Goal: Task Accomplishment & Management: Use online tool/utility

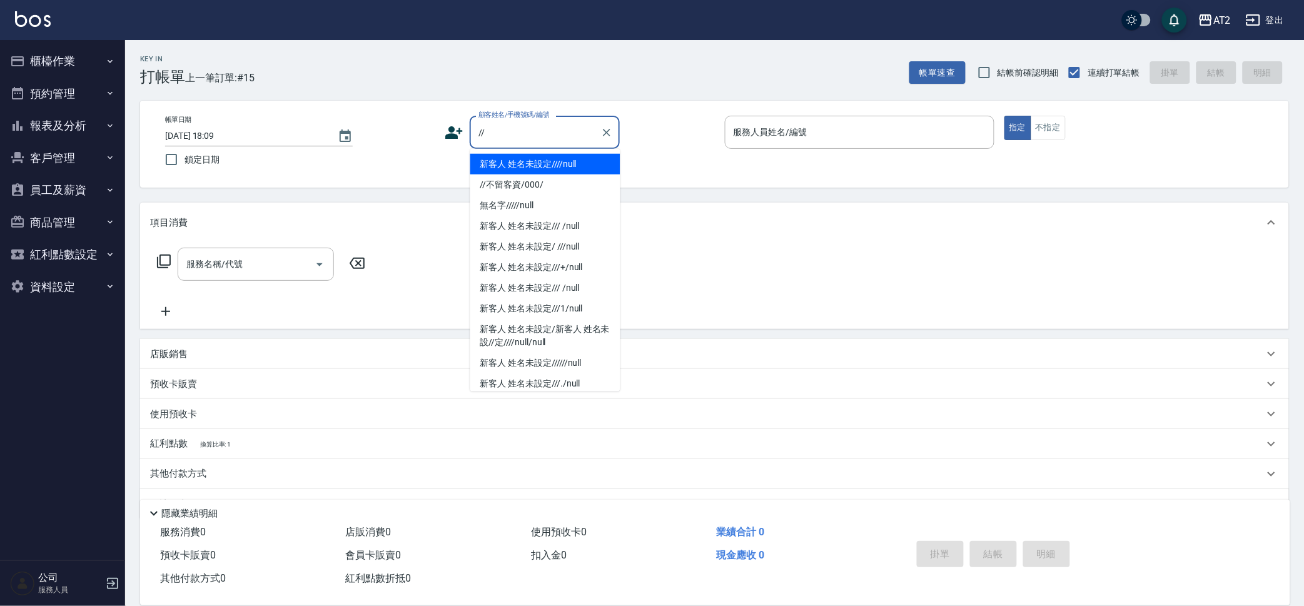
type input "新客人 姓名未設定////null"
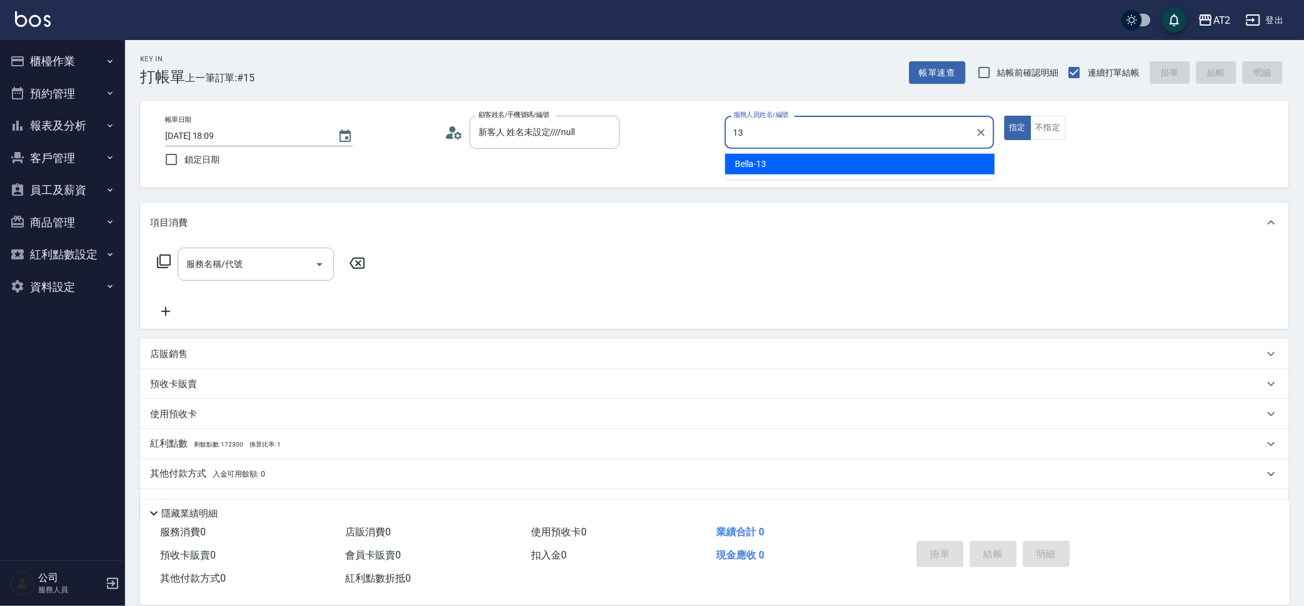
type input "Bella-13"
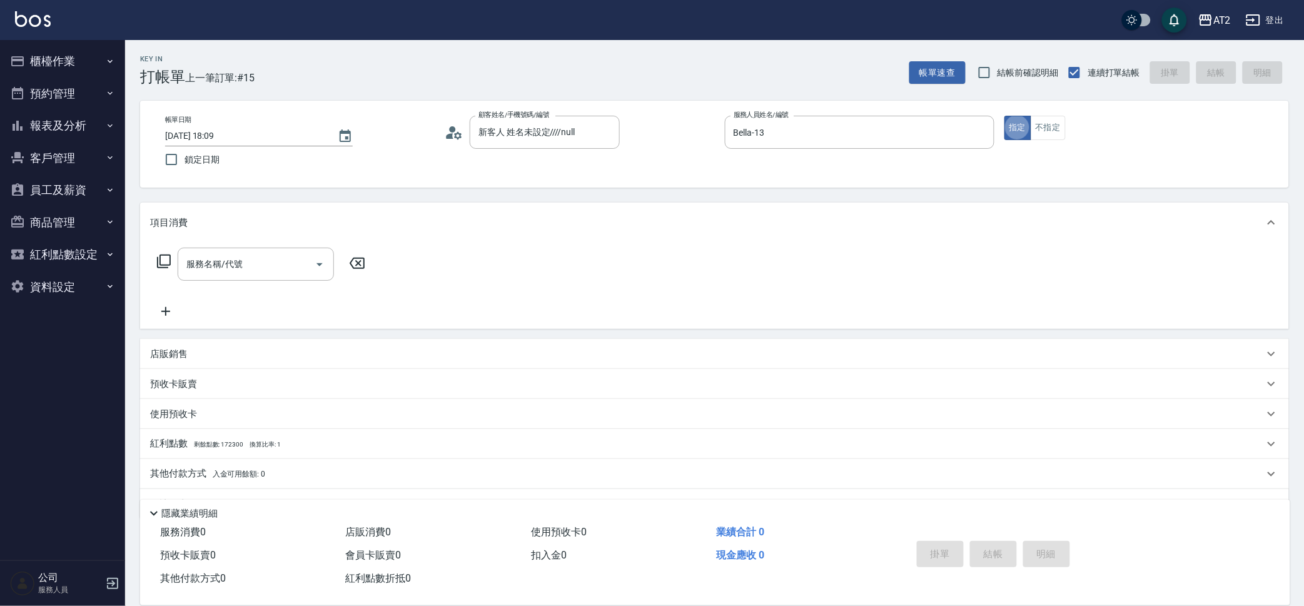
type button "true"
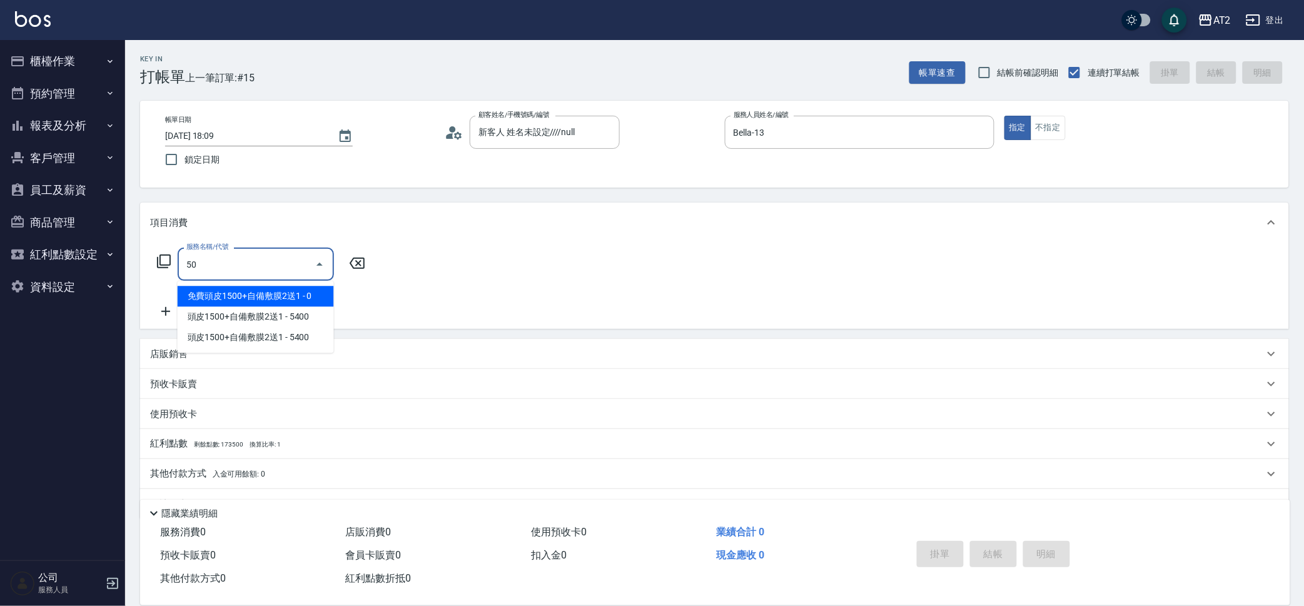
type input "501"
type input "100"
type input "染髮(501)"
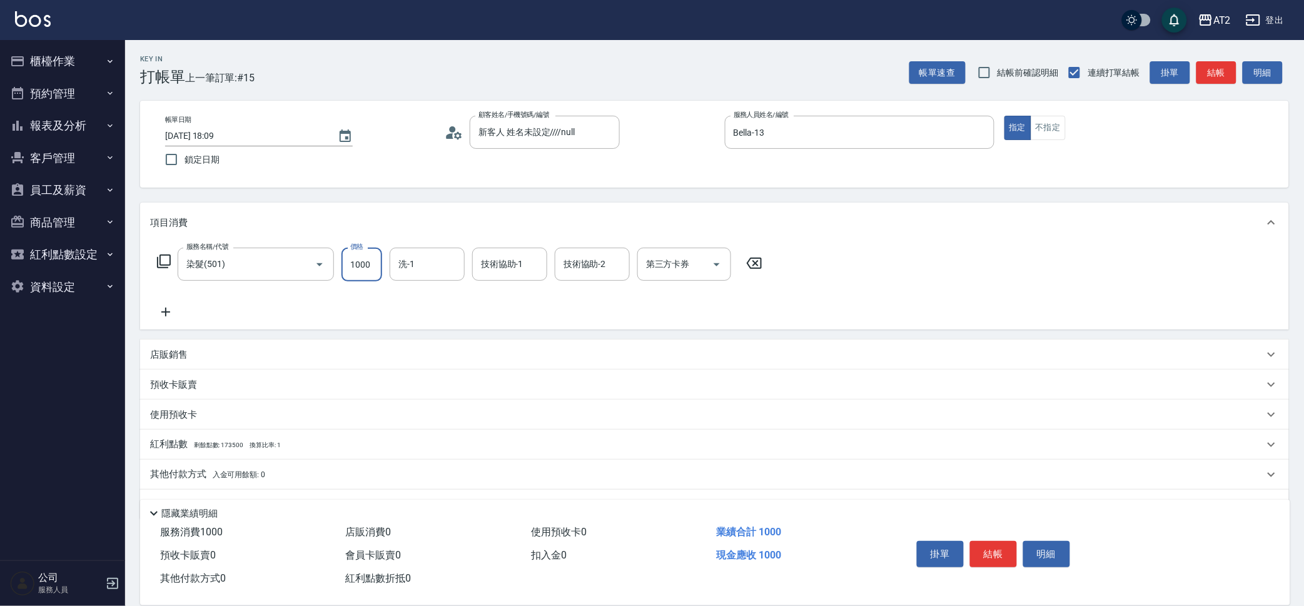
type input "0"
type input "15"
type input "10"
type input "158"
type input "150"
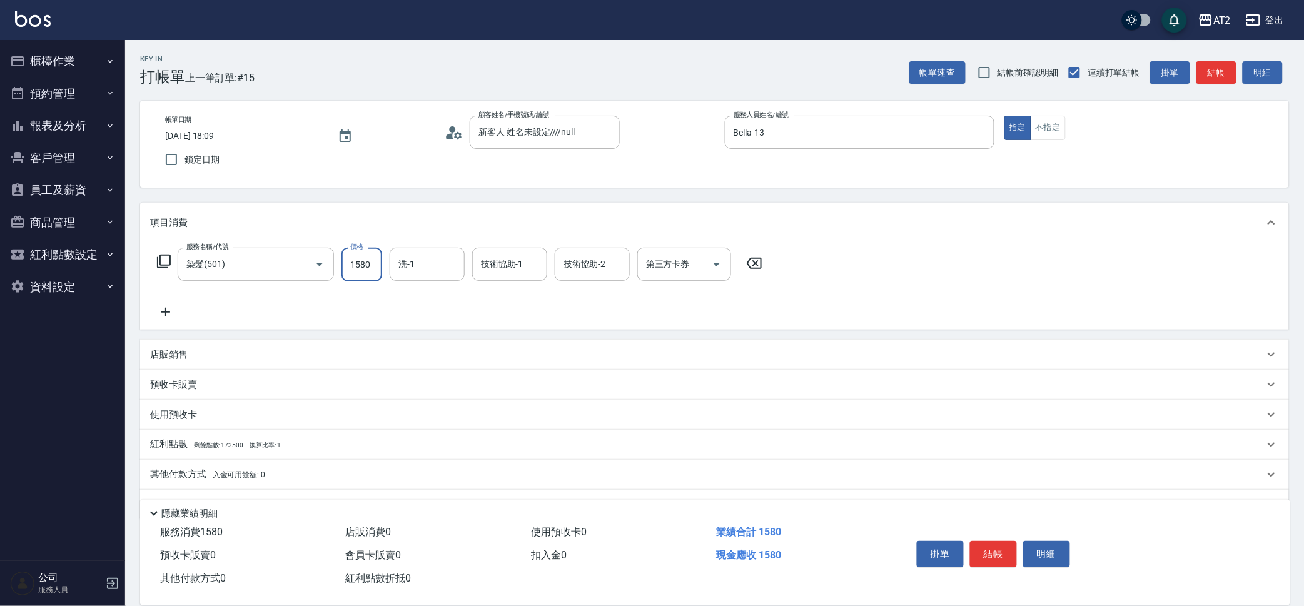
type input "1580"
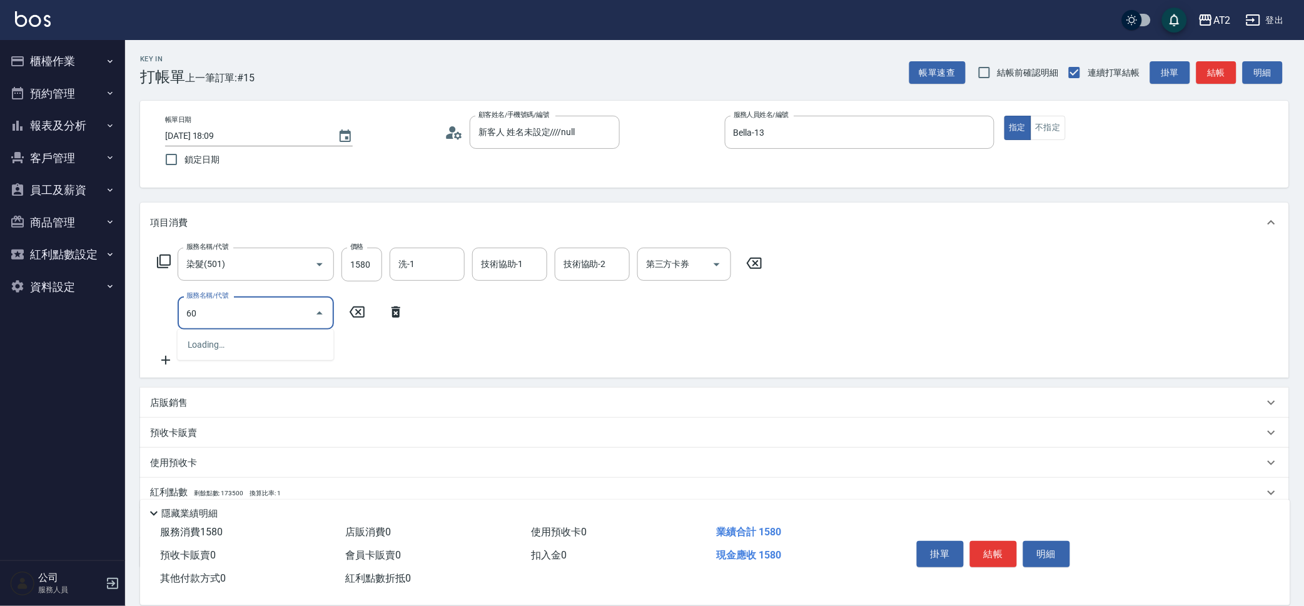
type input "601"
type input "250"
type input "自備護髮(601)"
type input "150"
type input "2"
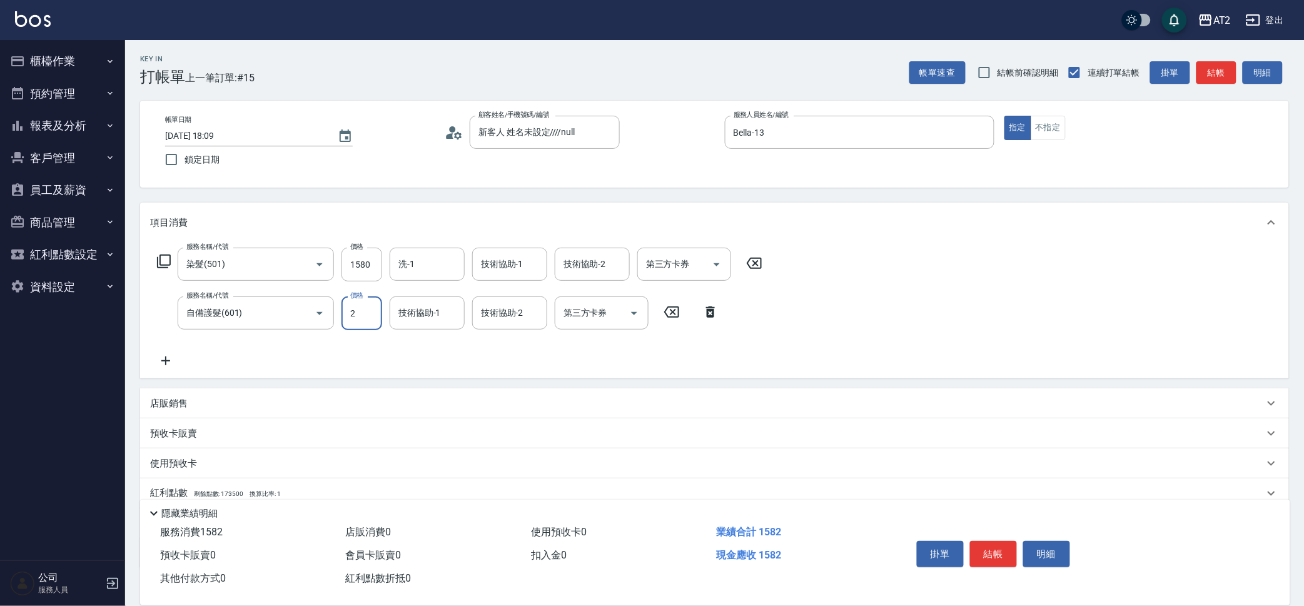
type input "160"
type input "22"
type input "180"
type input "2250"
type input "380"
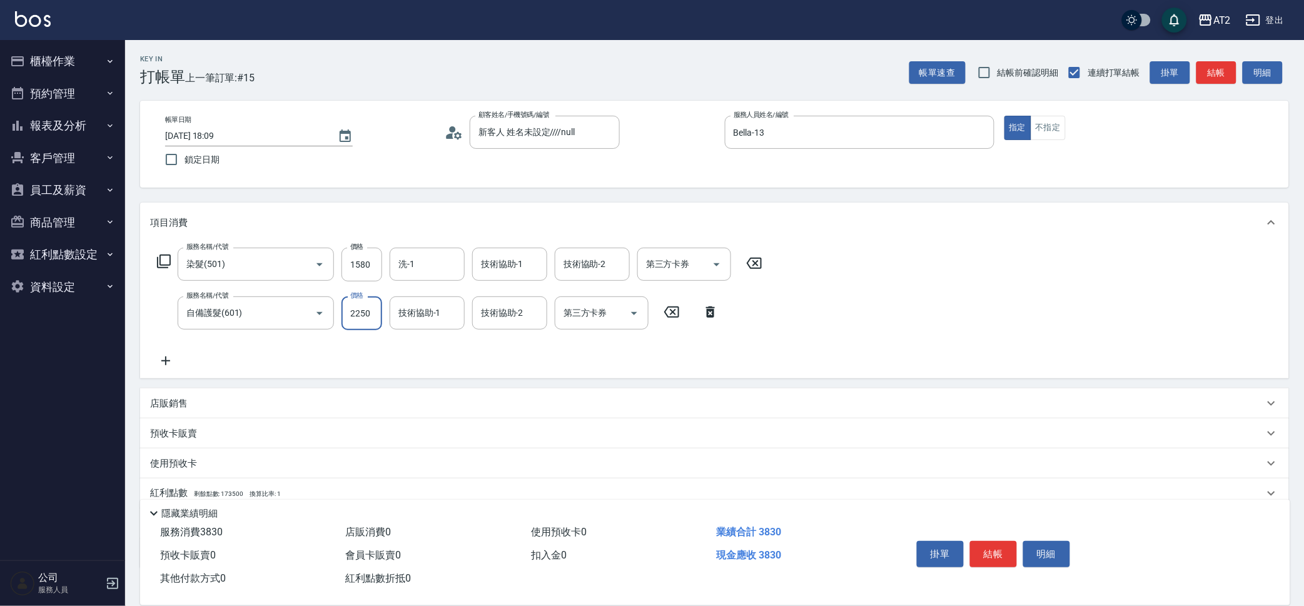
type input "2250"
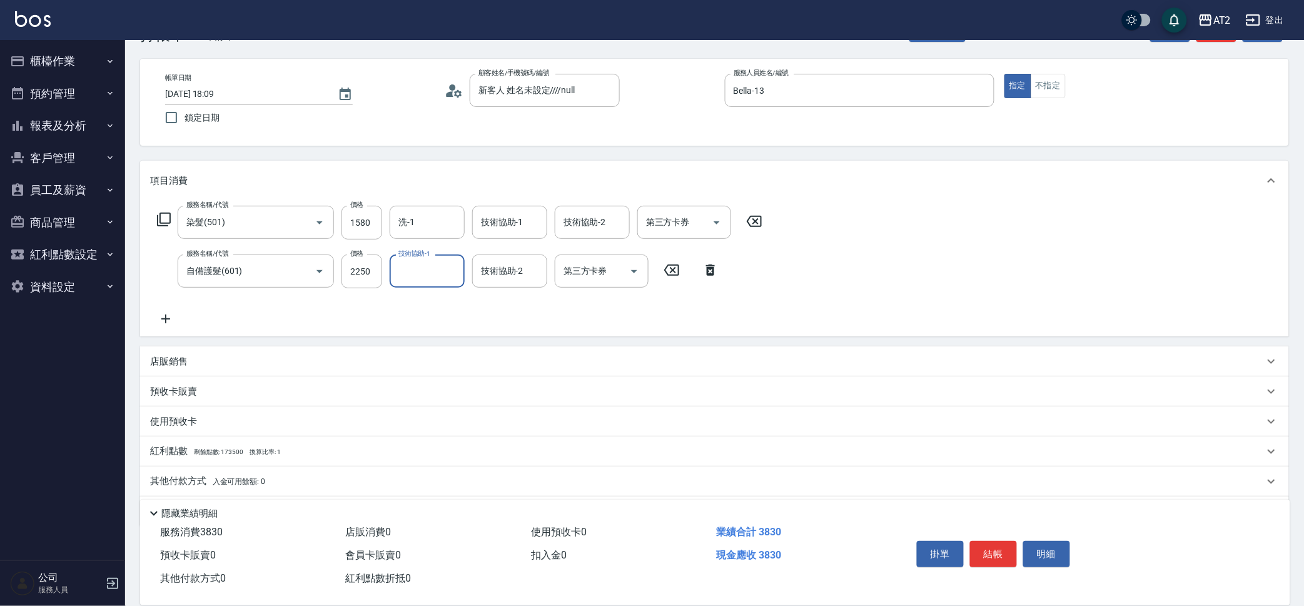
scroll to position [80, 0]
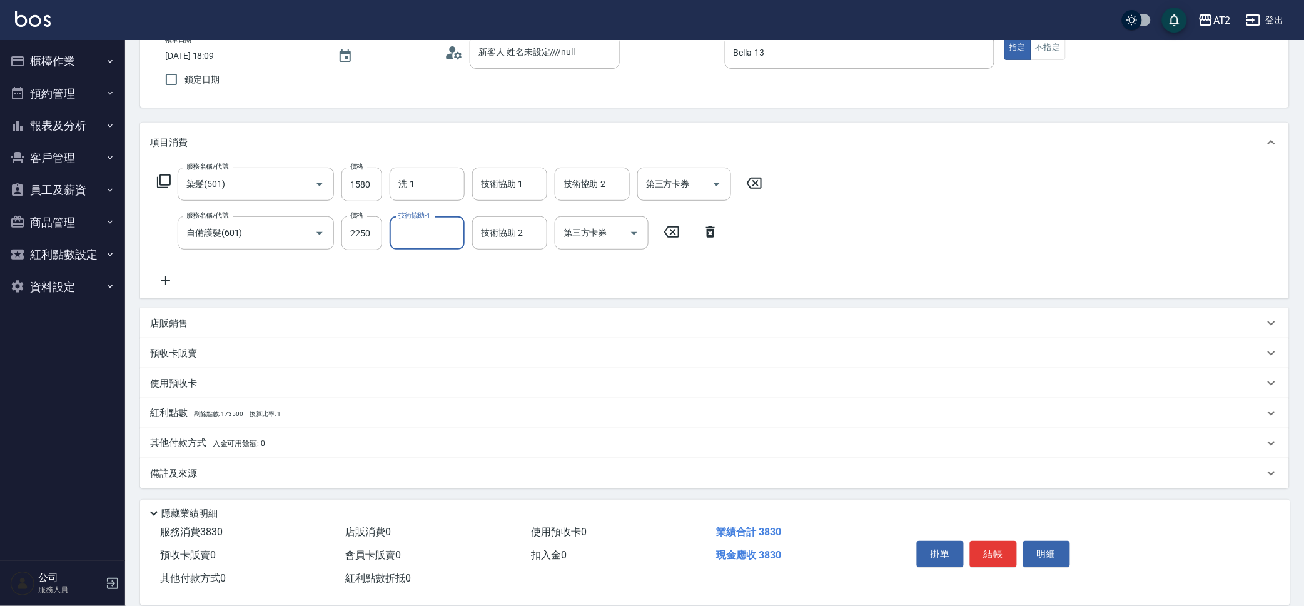
click at [338, 438] on div "其他付款方式 入金可用餘額: 0" at bounding box center [707, 443] width 1114 height 14
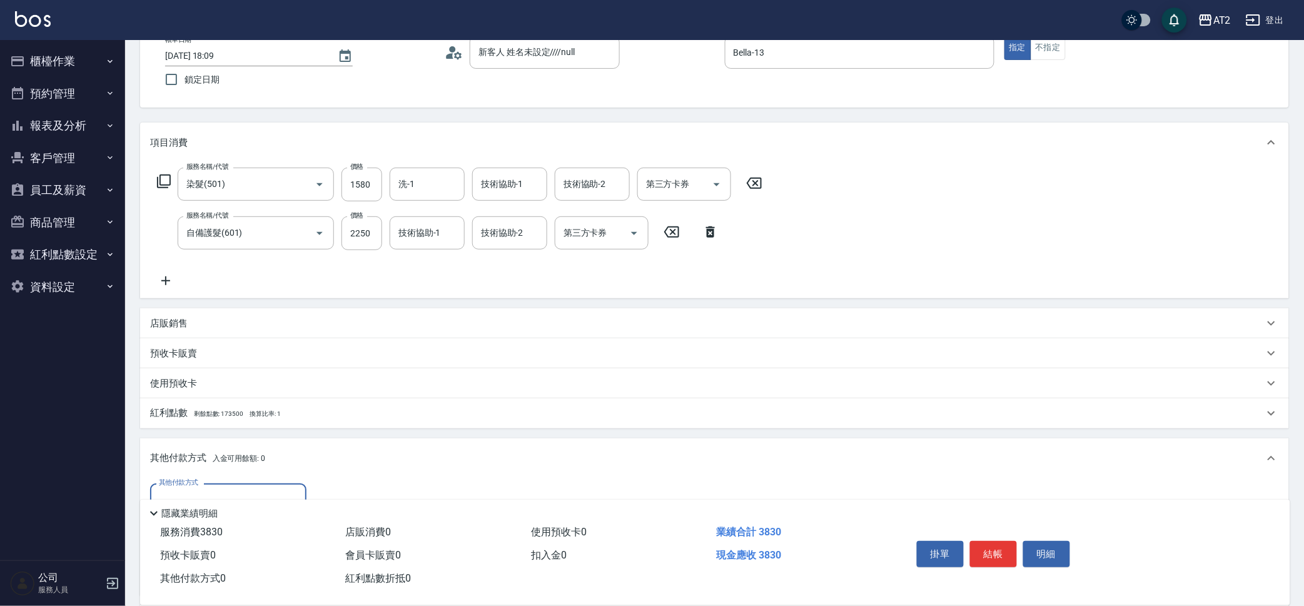
scroll to position [1, 0]
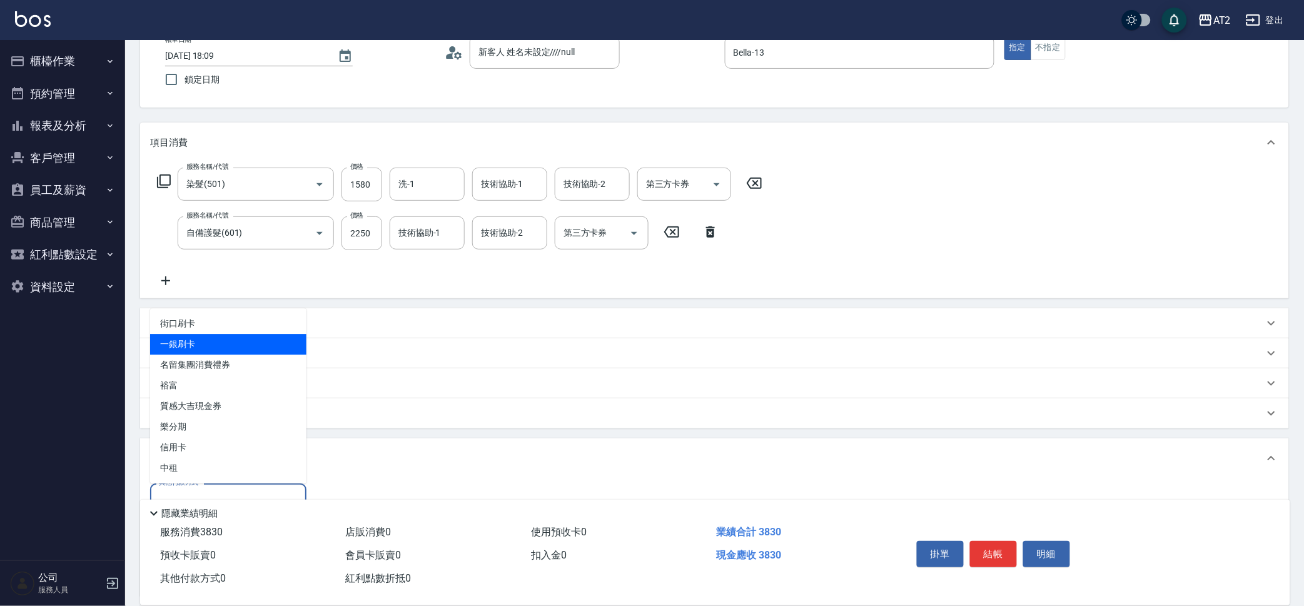
type input "一銀刷卡"
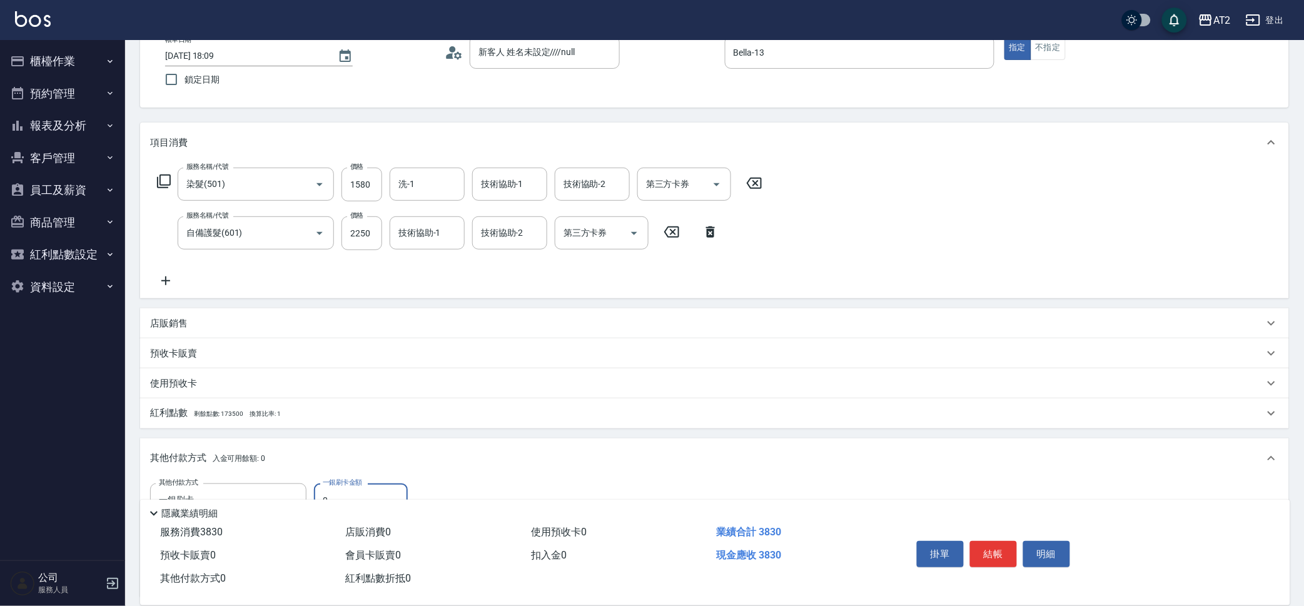
type input "33"
type input "370"
type input "338"
type input "340"
type input "3383"
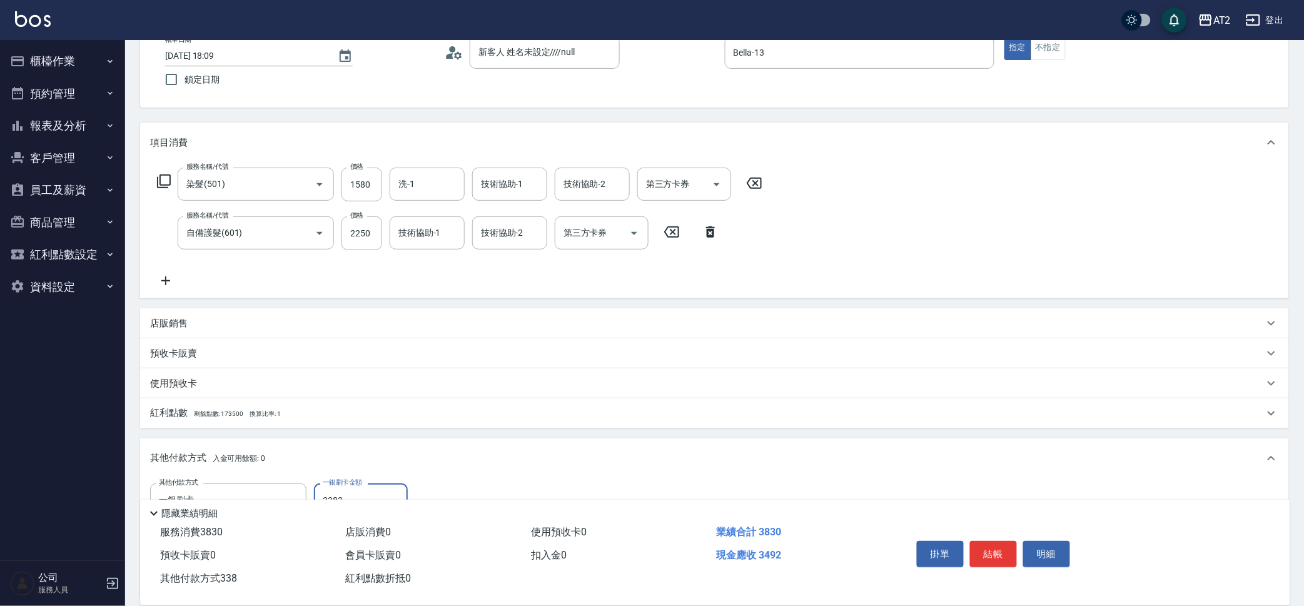
type input "40"
type input "3383"
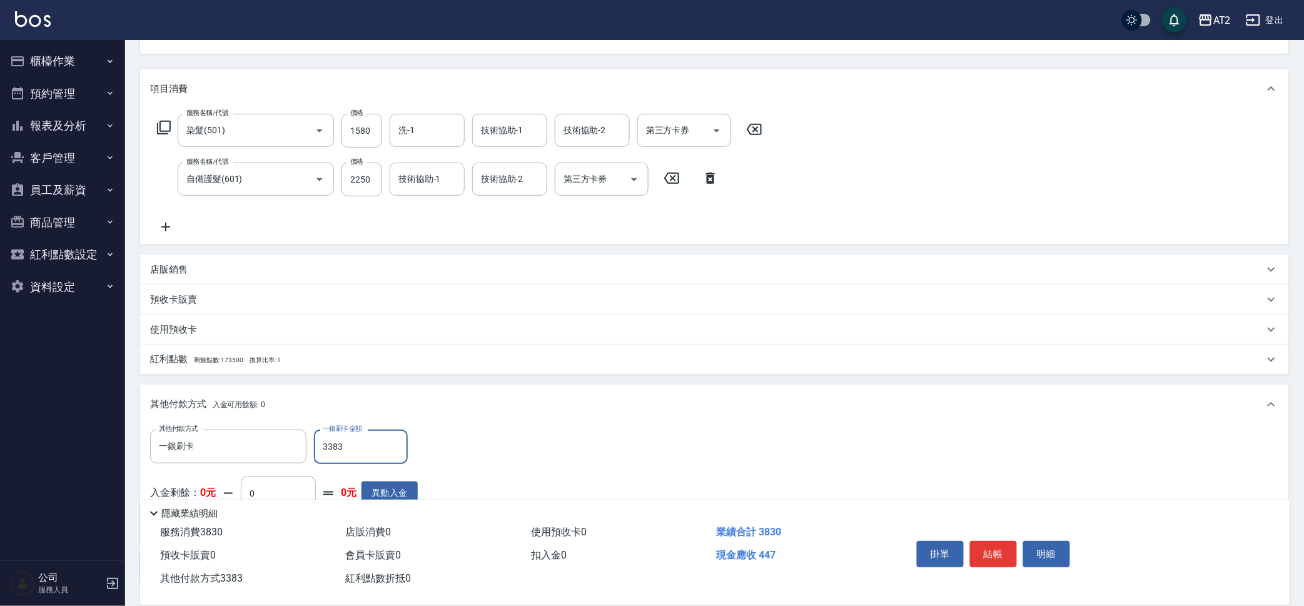
scroll to position [159, 0]
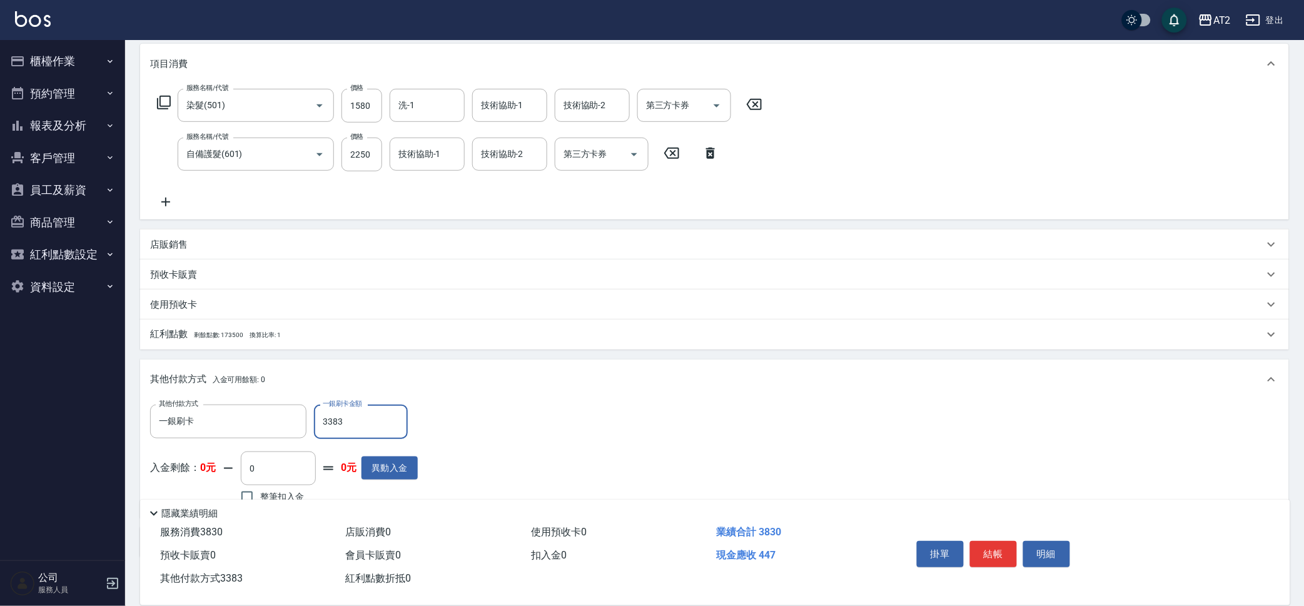
type input "340"
type input "33"
type input "380"
type input "3"
type input "370"
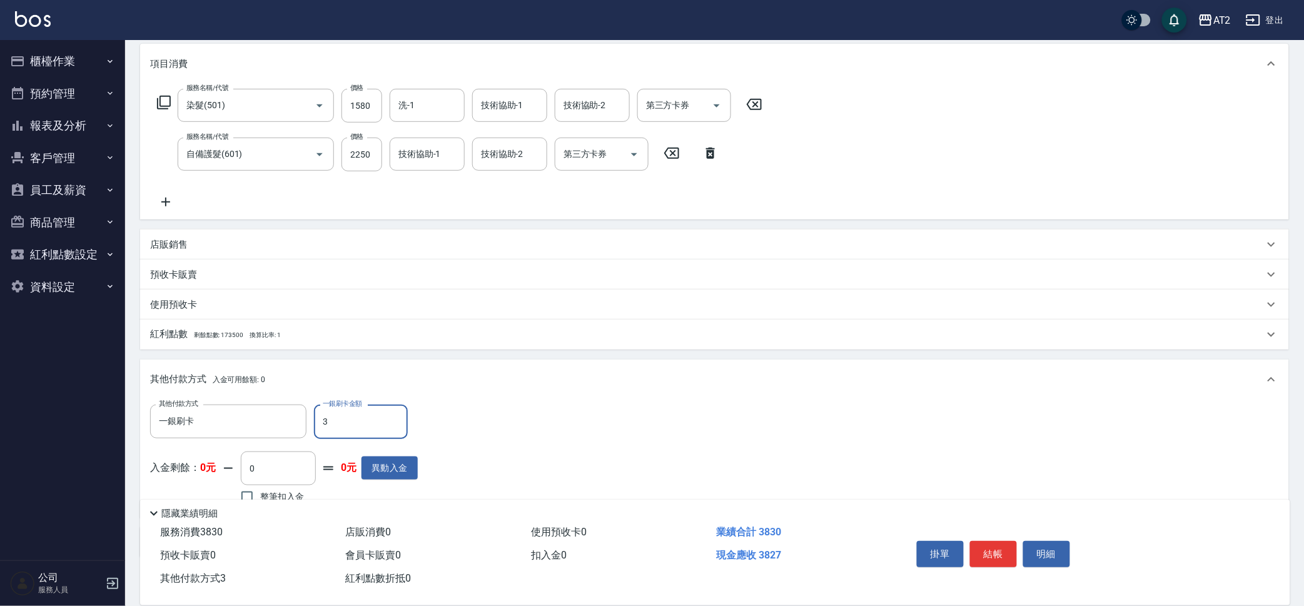
type input "38"
type input "340"
type input "3830"
type input "0"
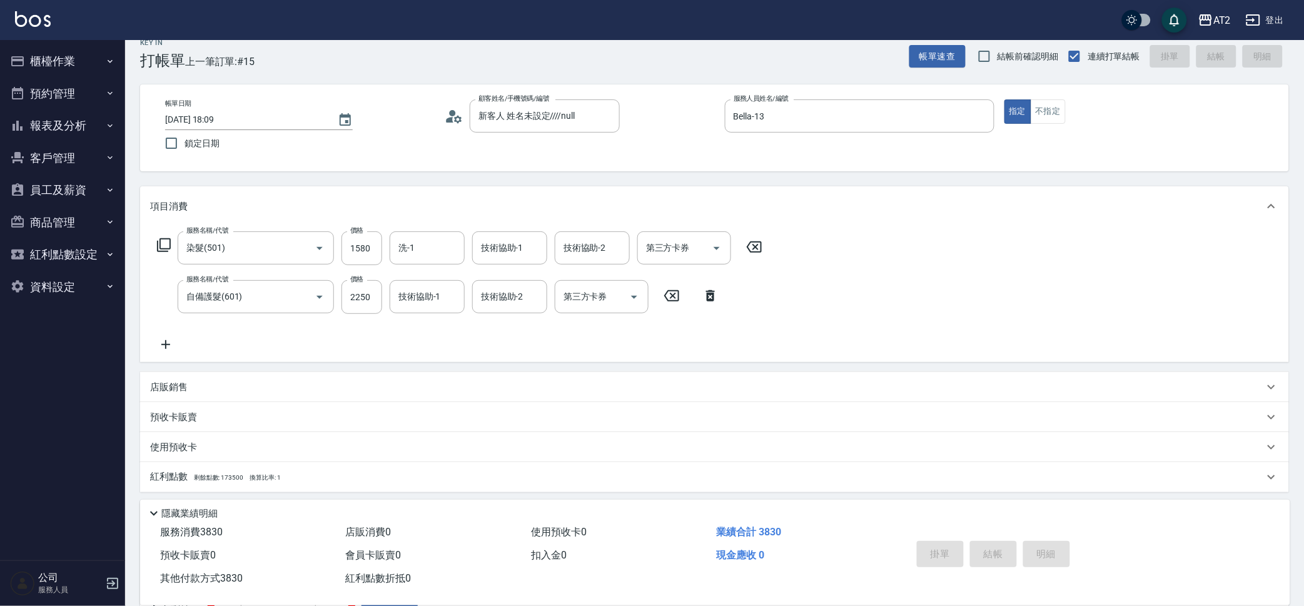
scroll to position [0, 0]
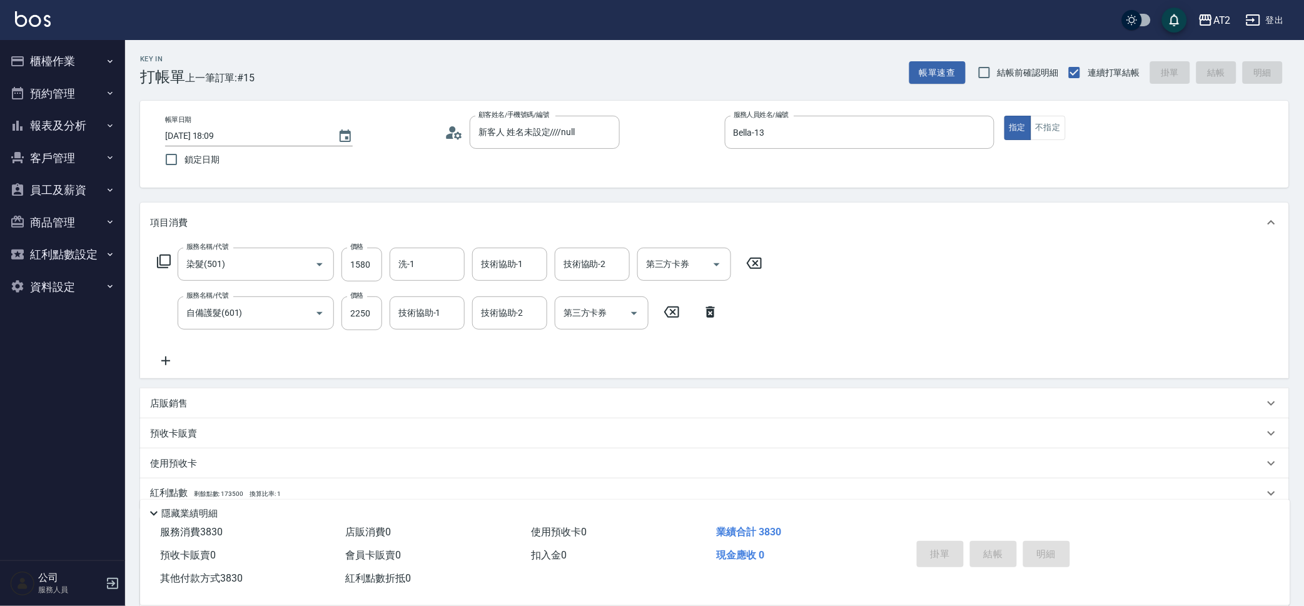
type input "[DATE] 19:18"
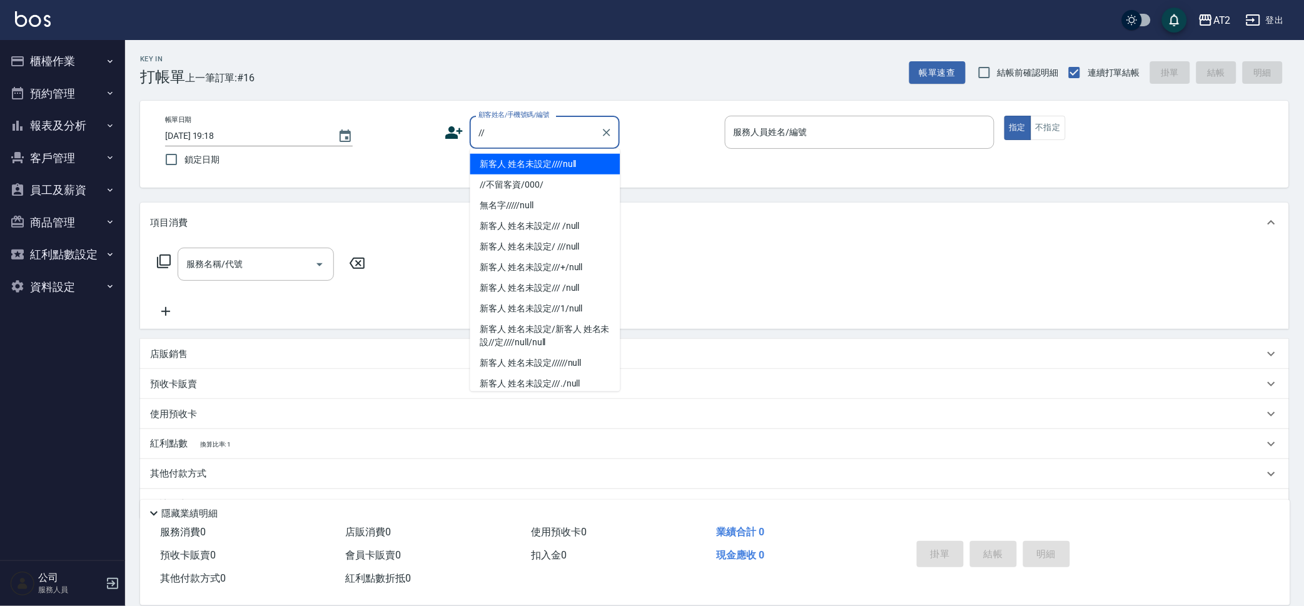
type input "新客人 姓名未設定////null"
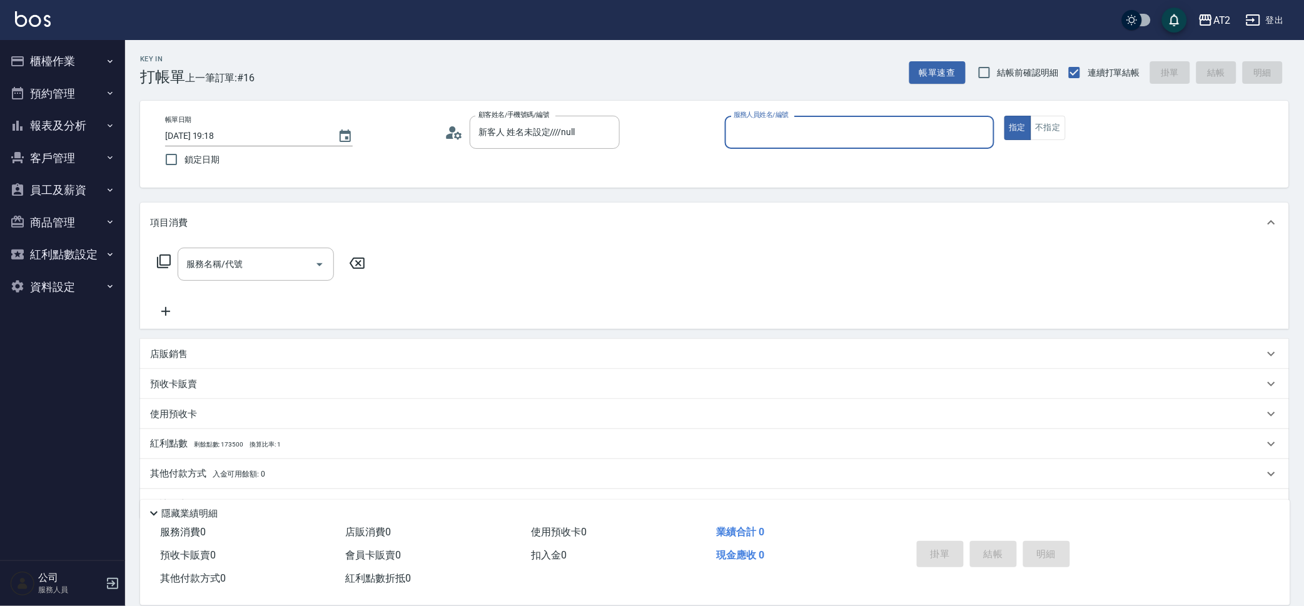
type input "0"
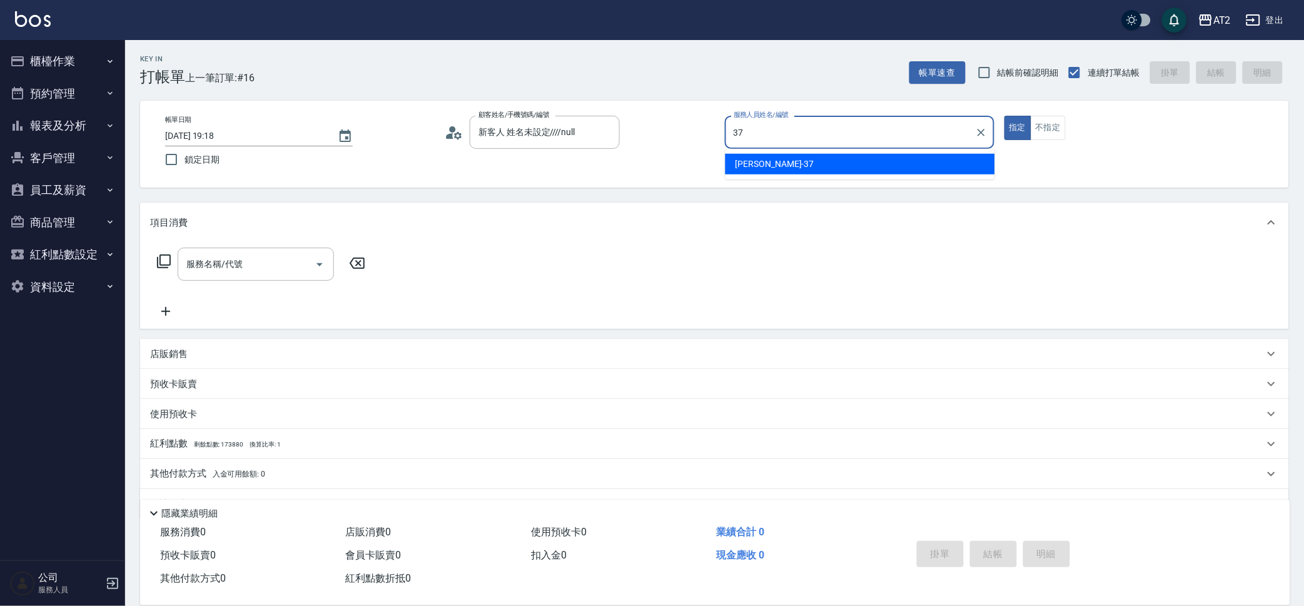
type input "[PERSON_NAME]-37"
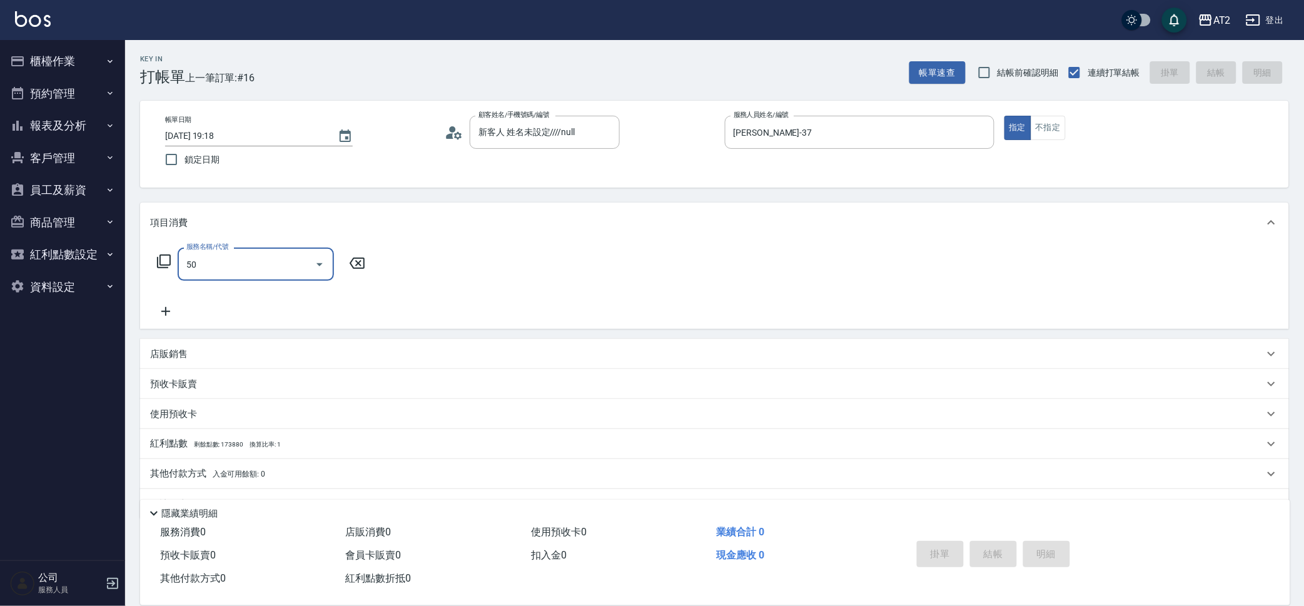
type input "501"
type input "100"
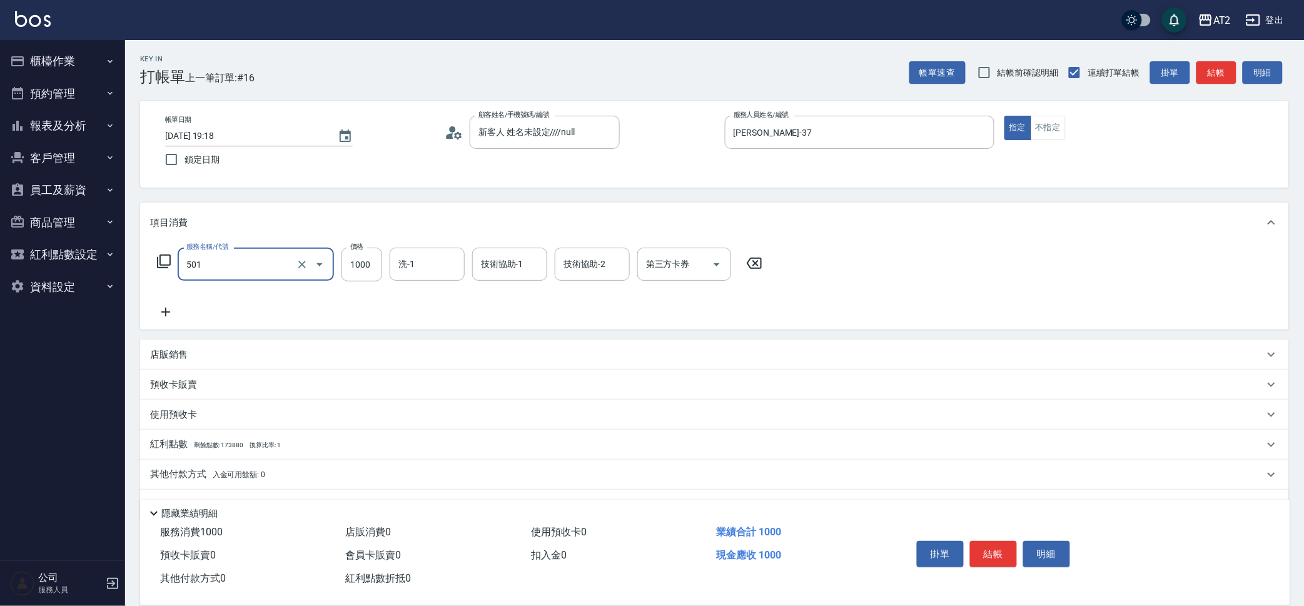
type input "染髮(501)"
type input "1"
type input "0"
type input "19"
type input "10"
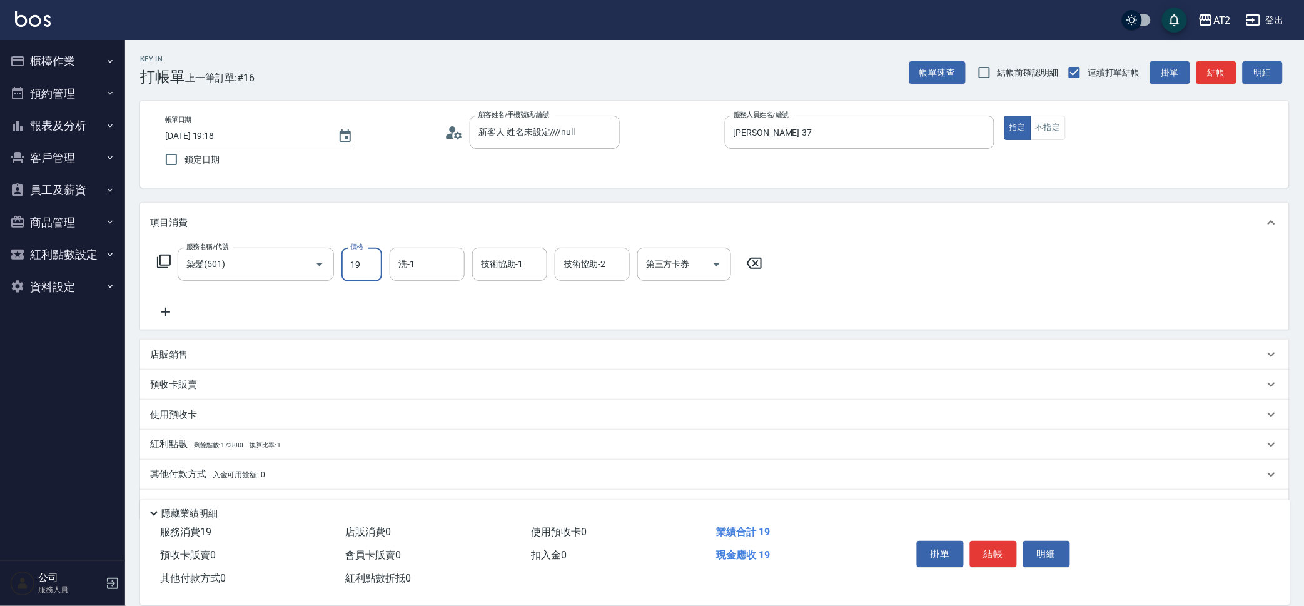
type input "199"
type input "190"
type input "1999"
type input "[PERSON_NAME]-46"
type input "4"
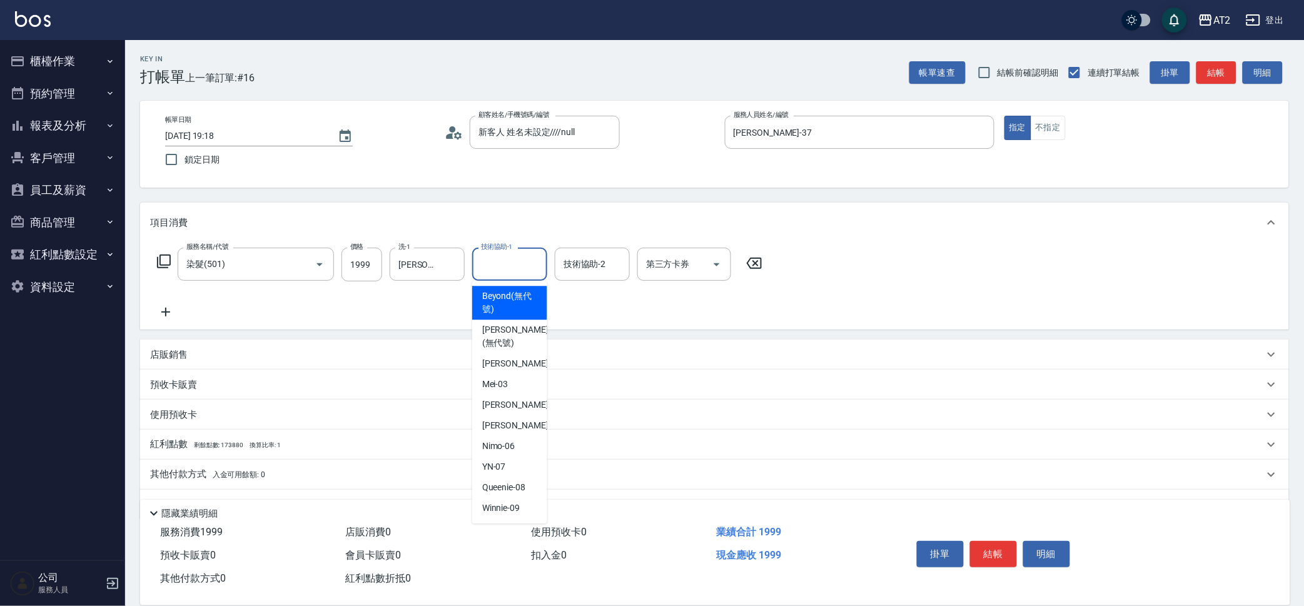
type input "Beyond(無代號)"
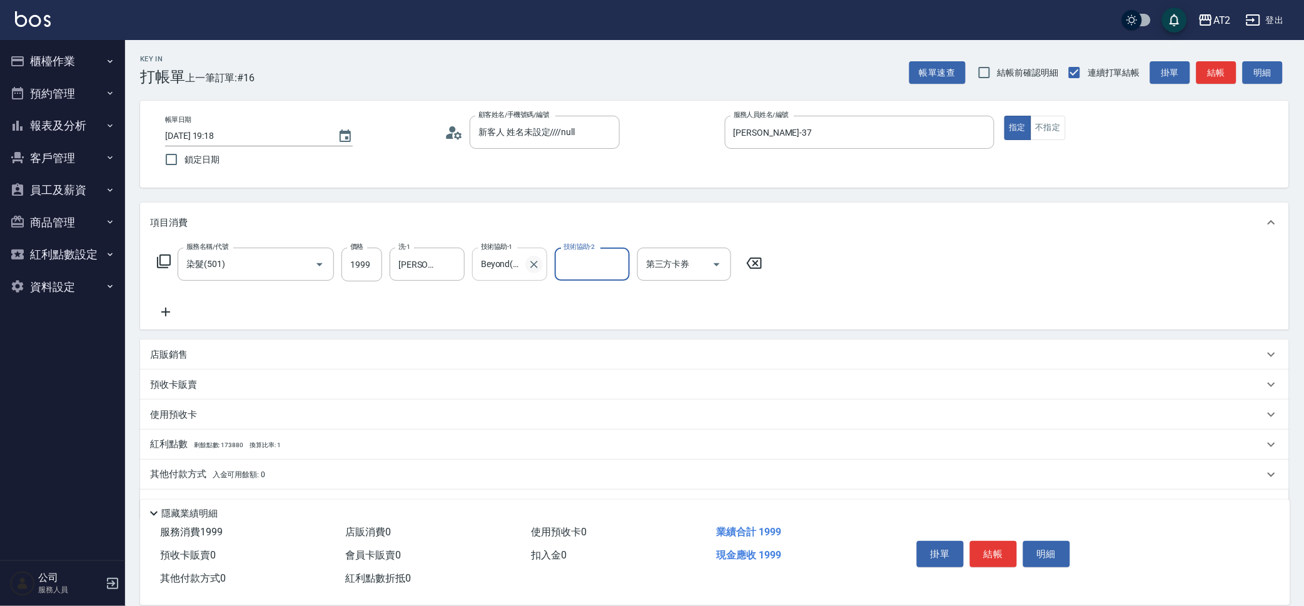
click at [538, 258] on icon "Clear" at bounding box center [534, 264] width 13 height 13
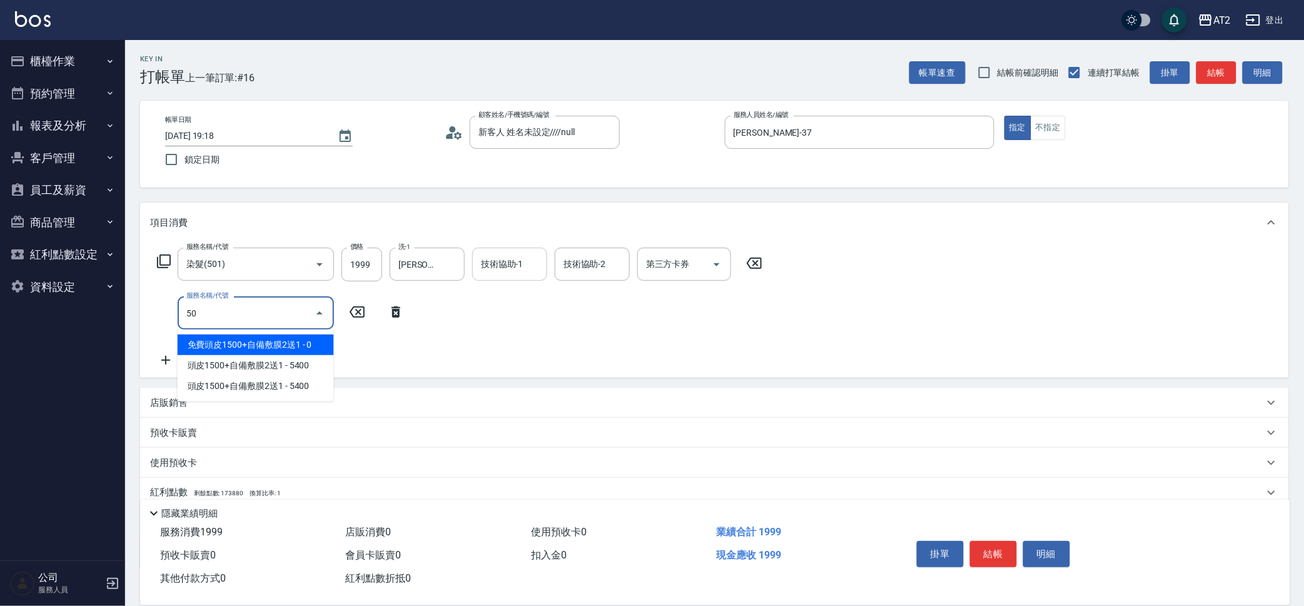
type input "502"
type input "240"
type input "漂髮(502)"
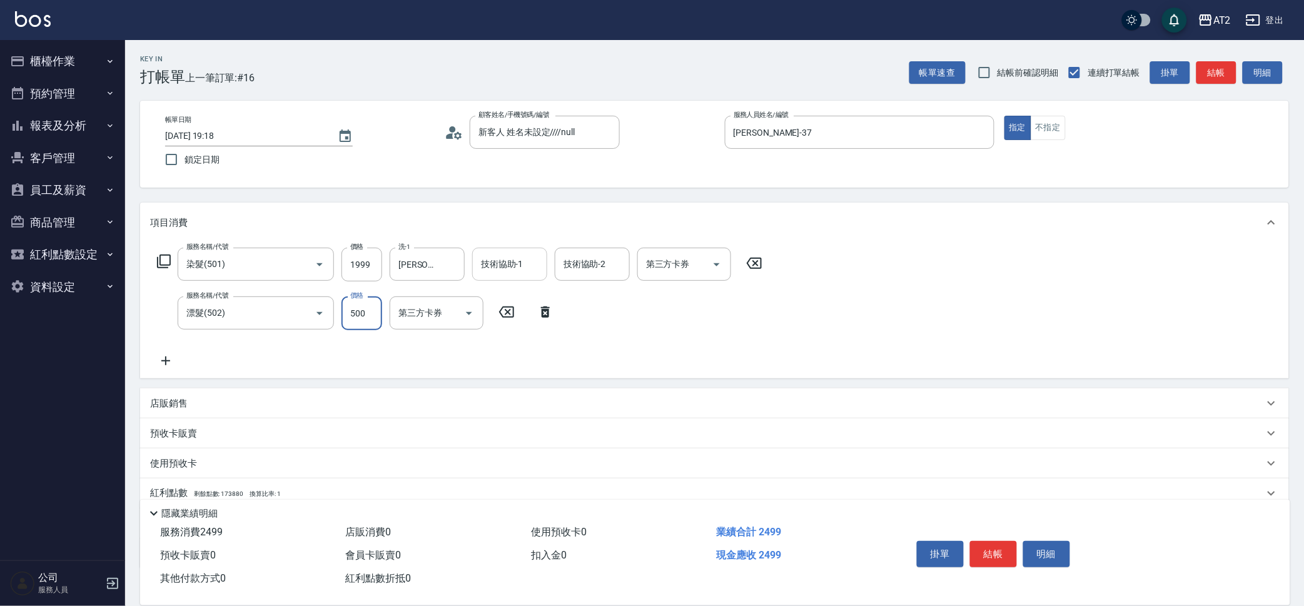
type input "190"
type input "0"
type input "Ivy-48"
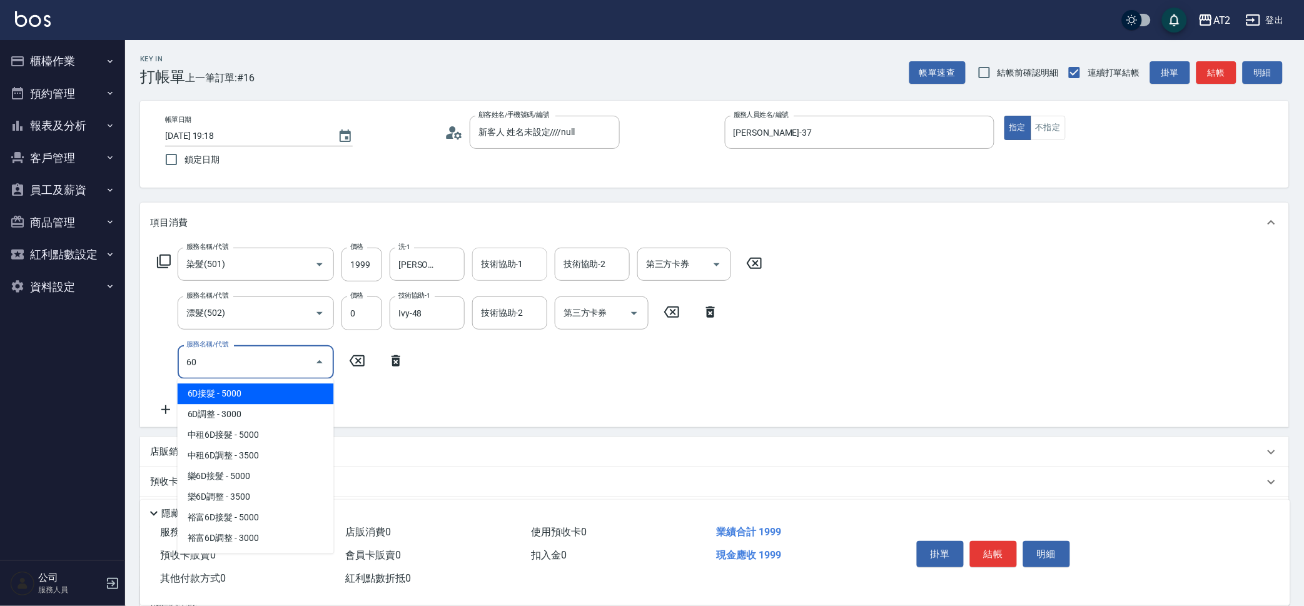
type input "601"
type input "290"
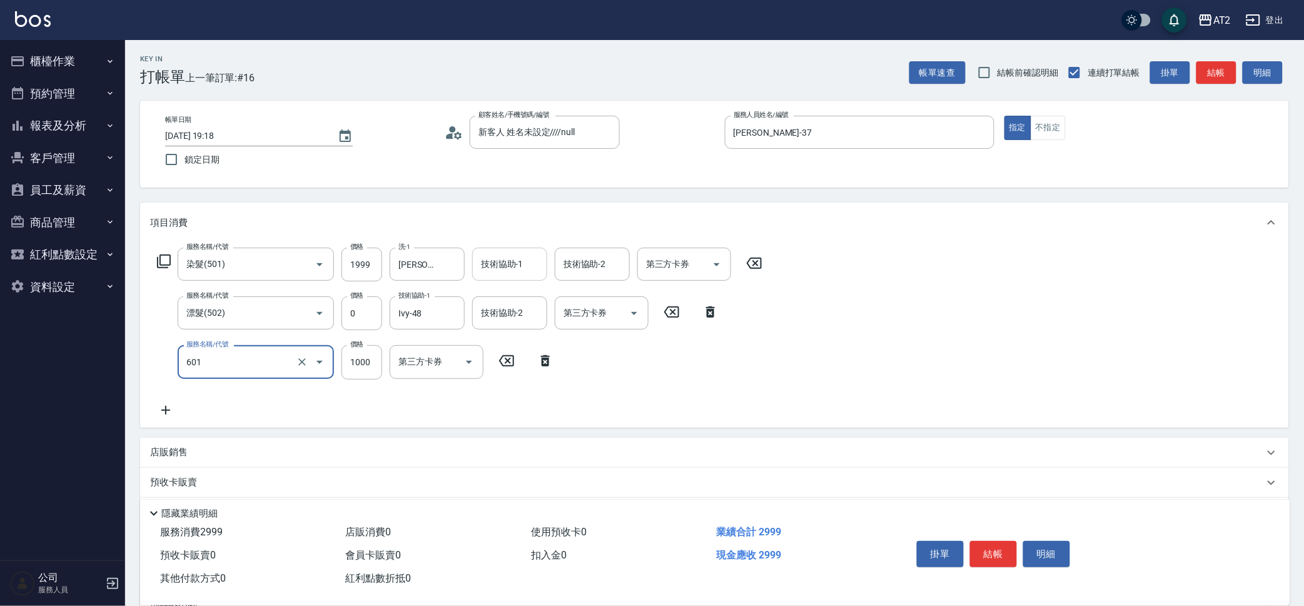
type input "自備護髮(601)"
type input "200"
type input "27"
type input "220"
type input "270"
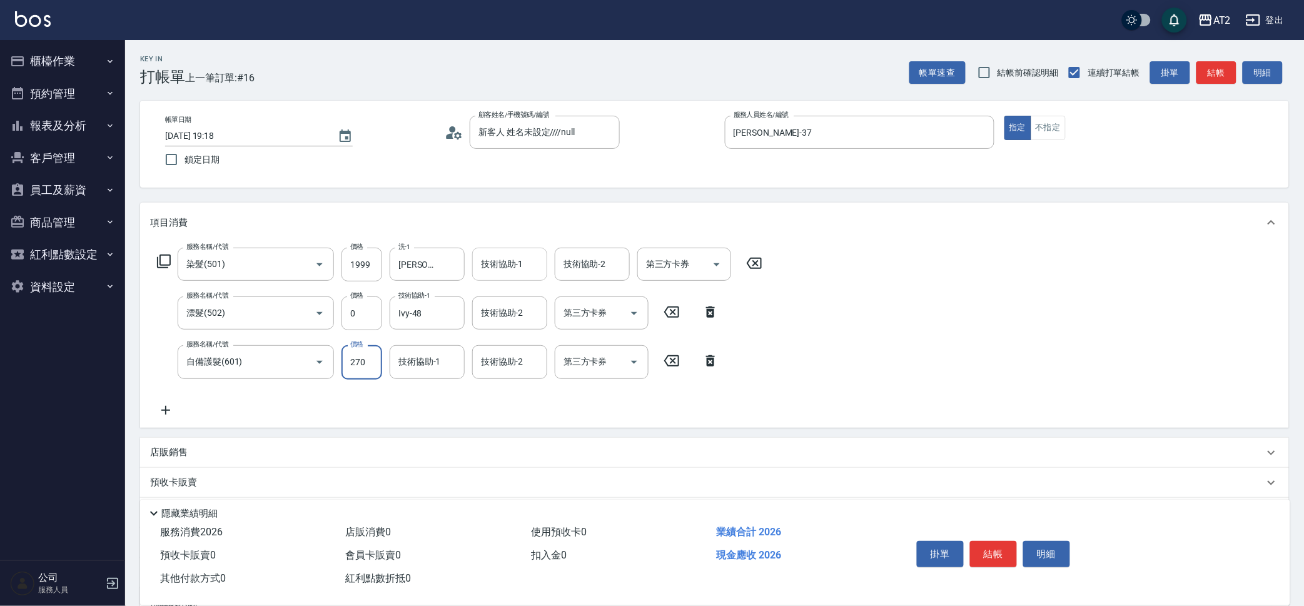
type input "460"
type input "2700"
type input "Ivy-48"
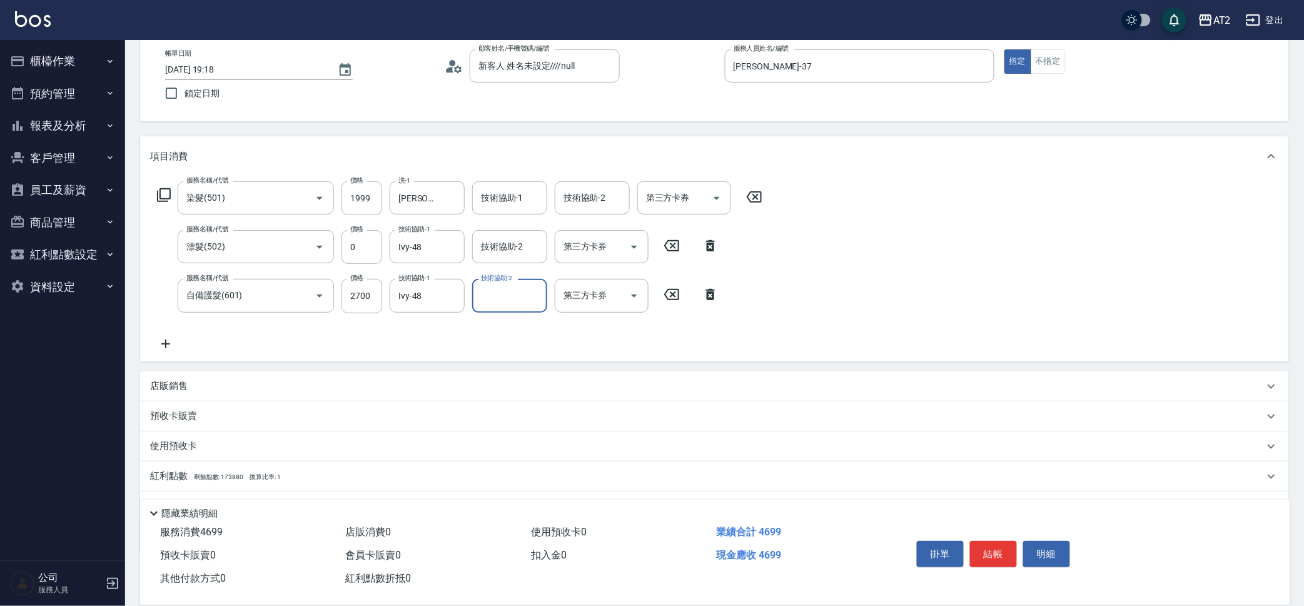
scroll to position [129, 0]
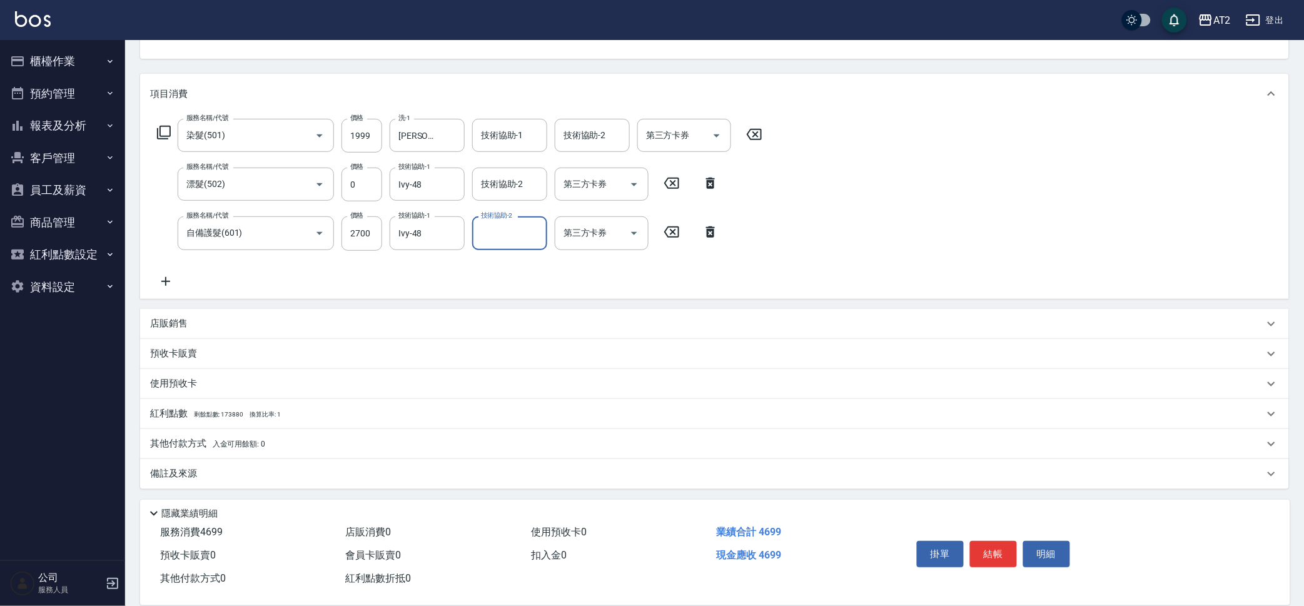
click at [332, 456] on div "其他付款方式 入金可用餘額: 0" at bounding box center [714, 444] width 1149 height 30
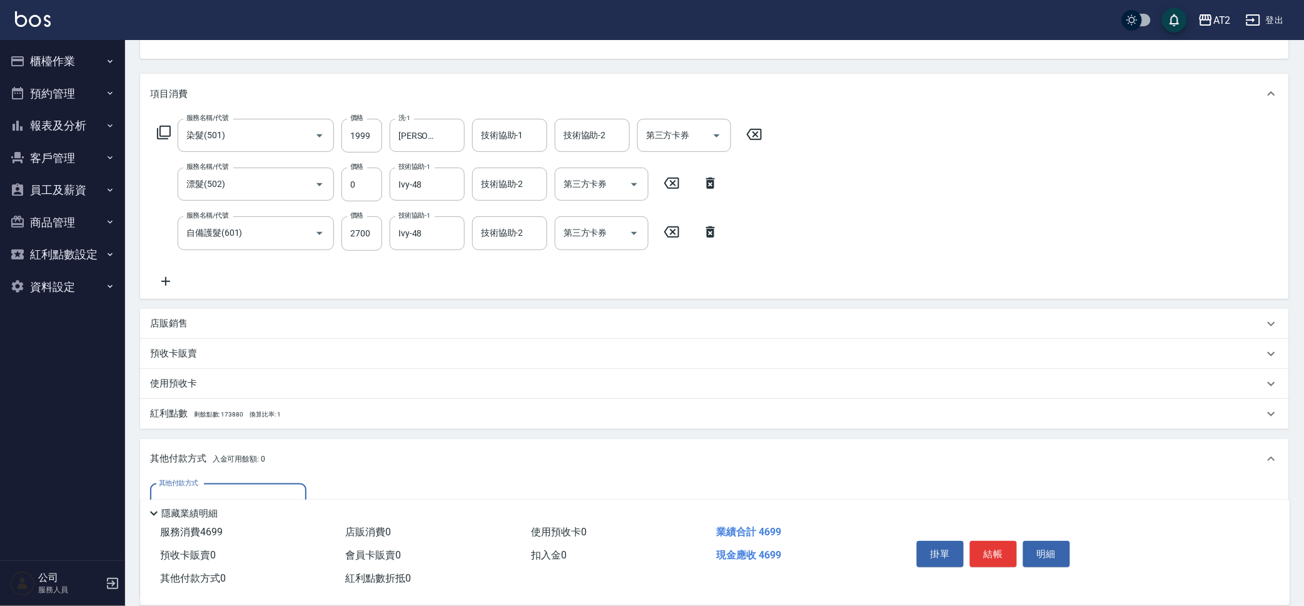
scroll to position [1, 0]
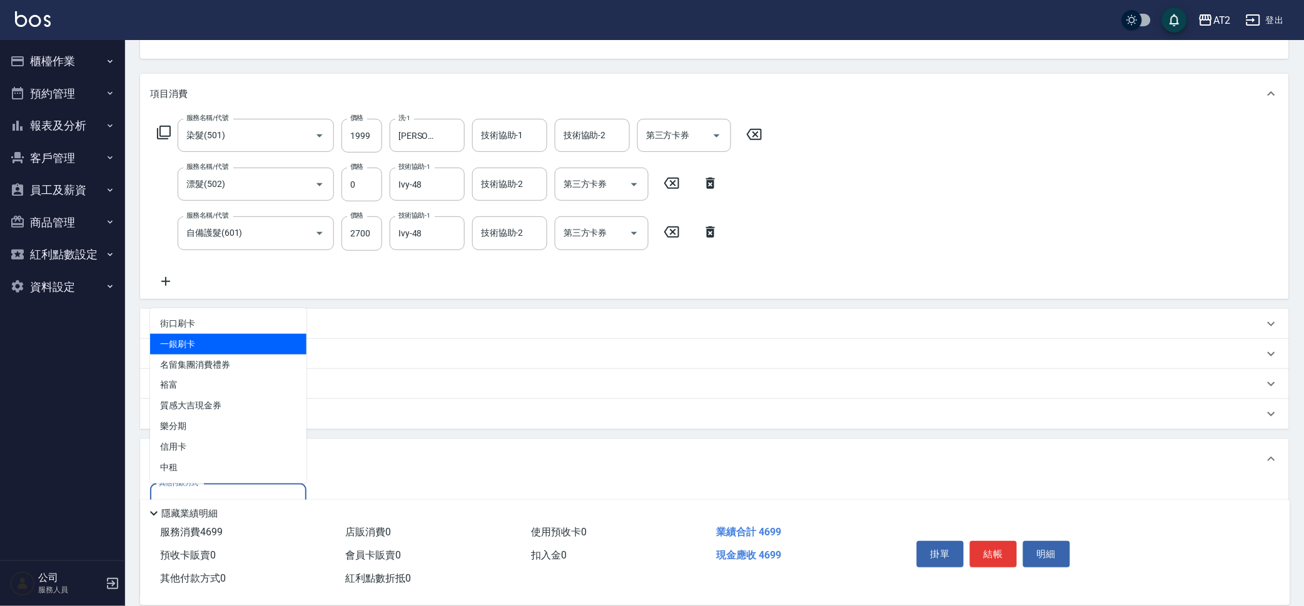
type input "一銀刷卡"
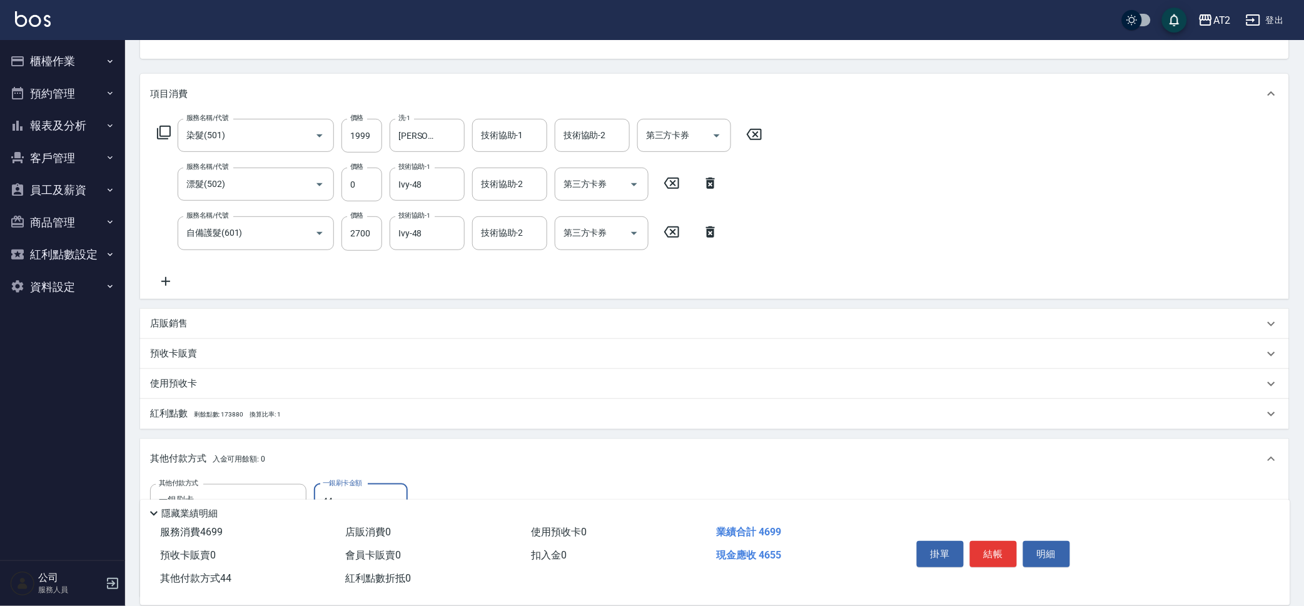
type input "446"
type input "420"
type input "4469"
type input "20"
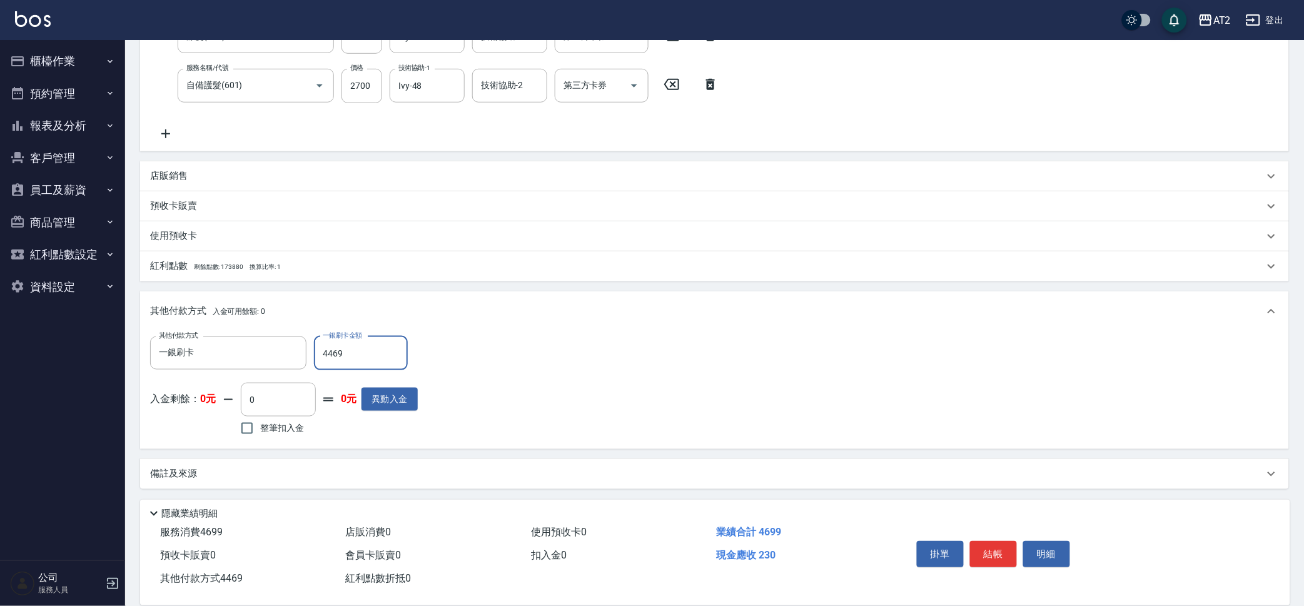
type input "446"
type input "460"
type input "469"
type input "0"
type input "4699"
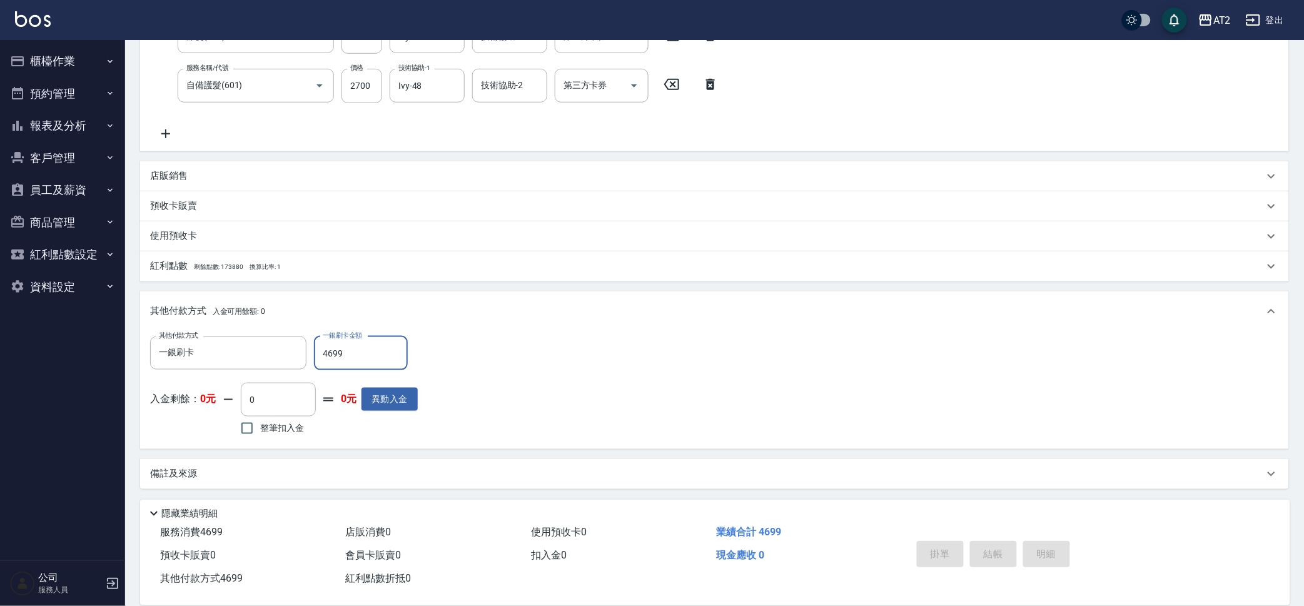
type input "[DATE] 19:40"
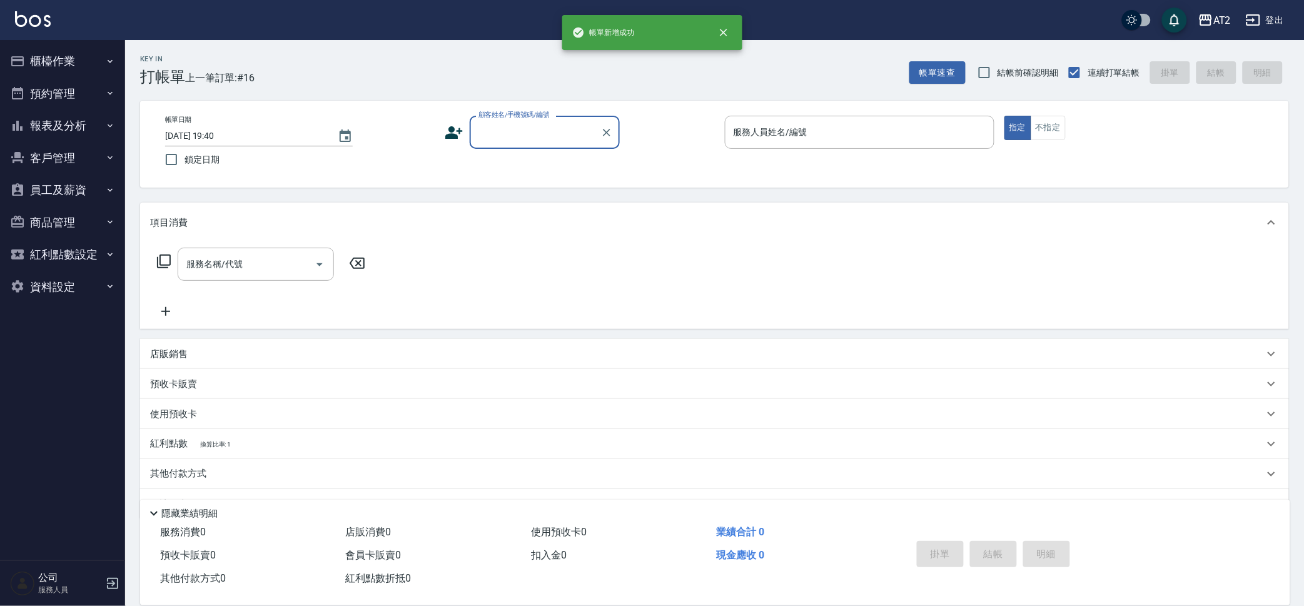
scroll to position [0, 0]
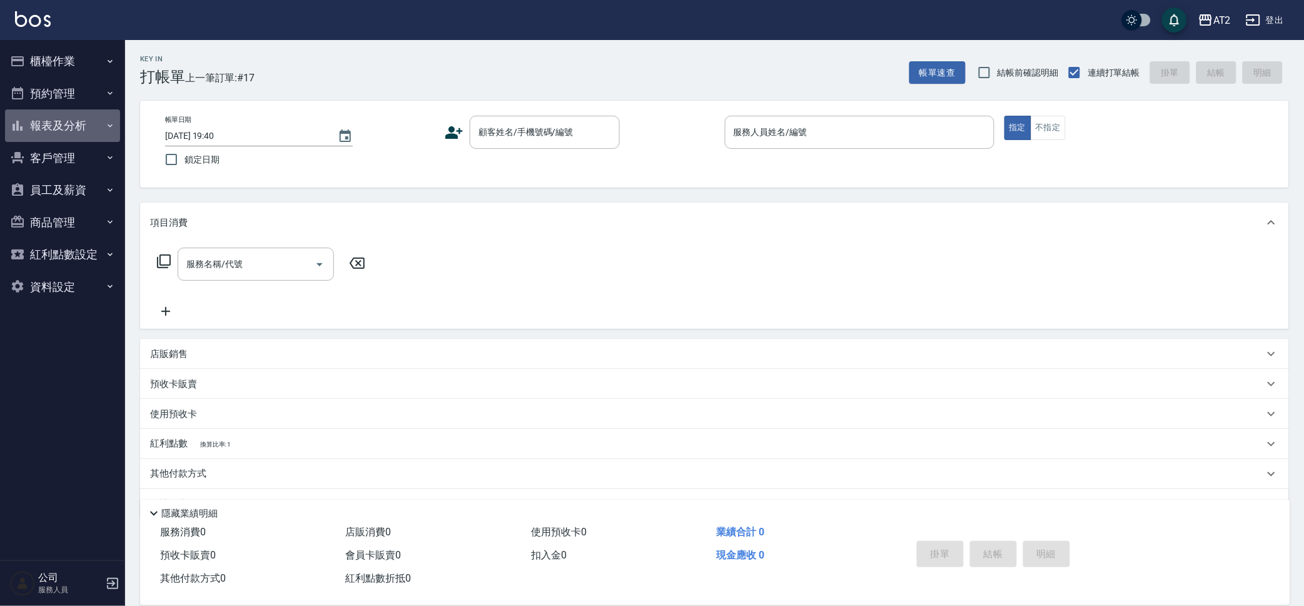
click at [51, 130] on button "報表及分析" at bounding box center [62, 125] width 115 height 33
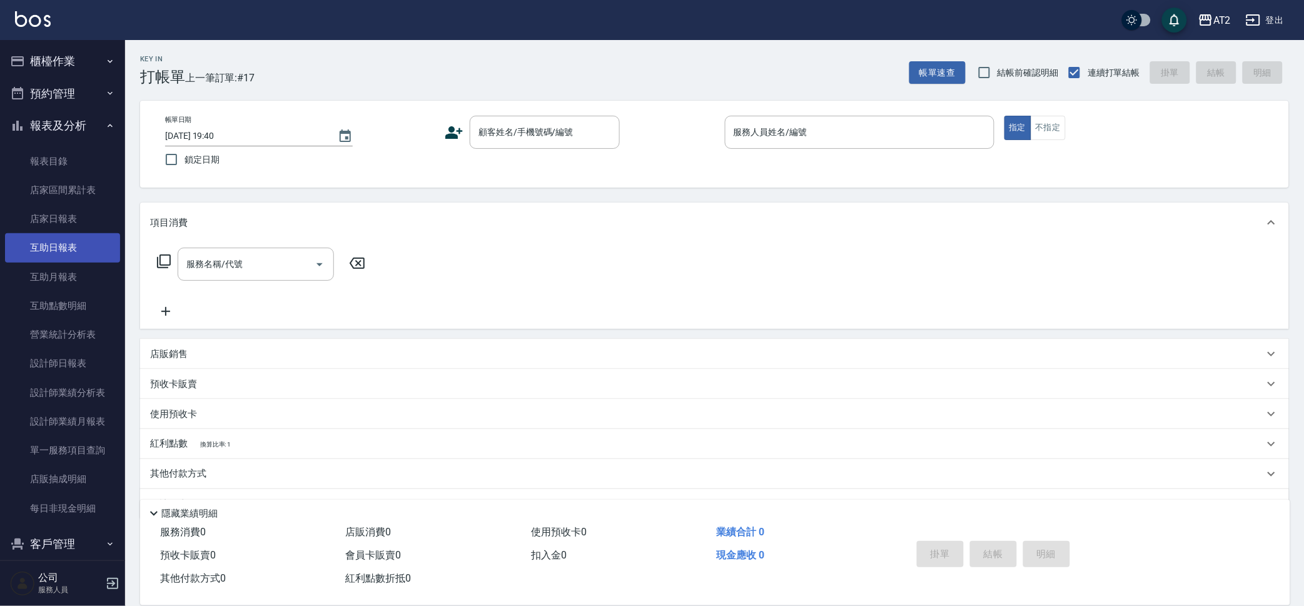
click at [57, 234] on link "互助日報表" at bounding box center [62, 247] width 115 height 29
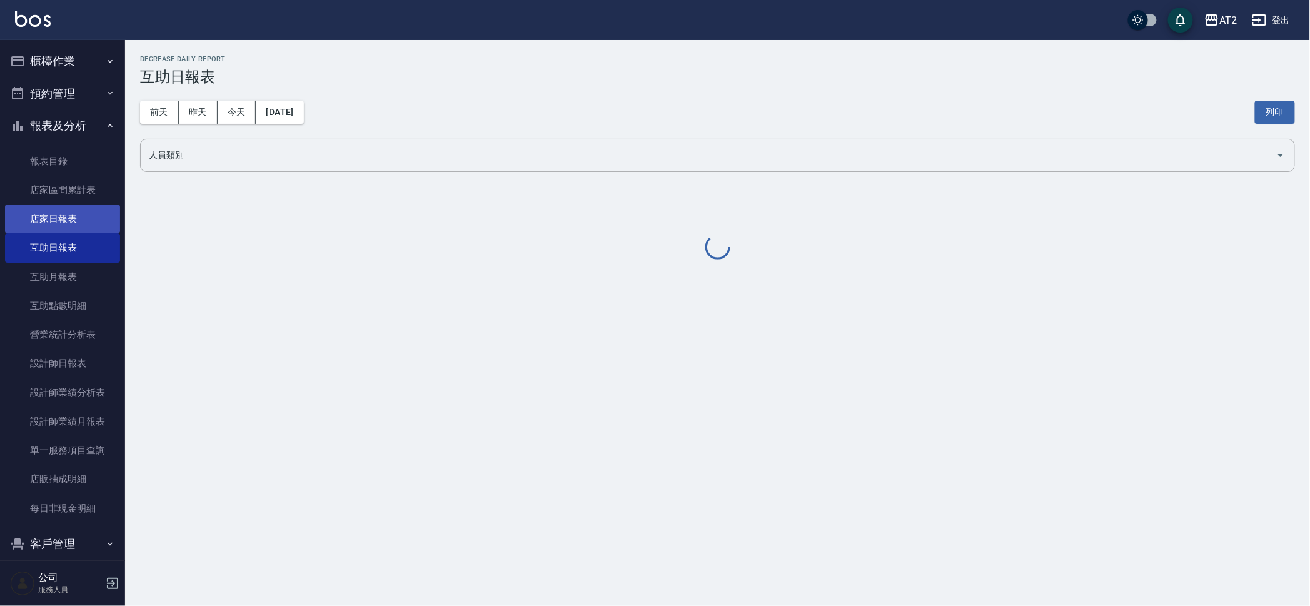
click at [81, 224] on link "店家日報表" at bounding box center [62, 218] width 115 height 29
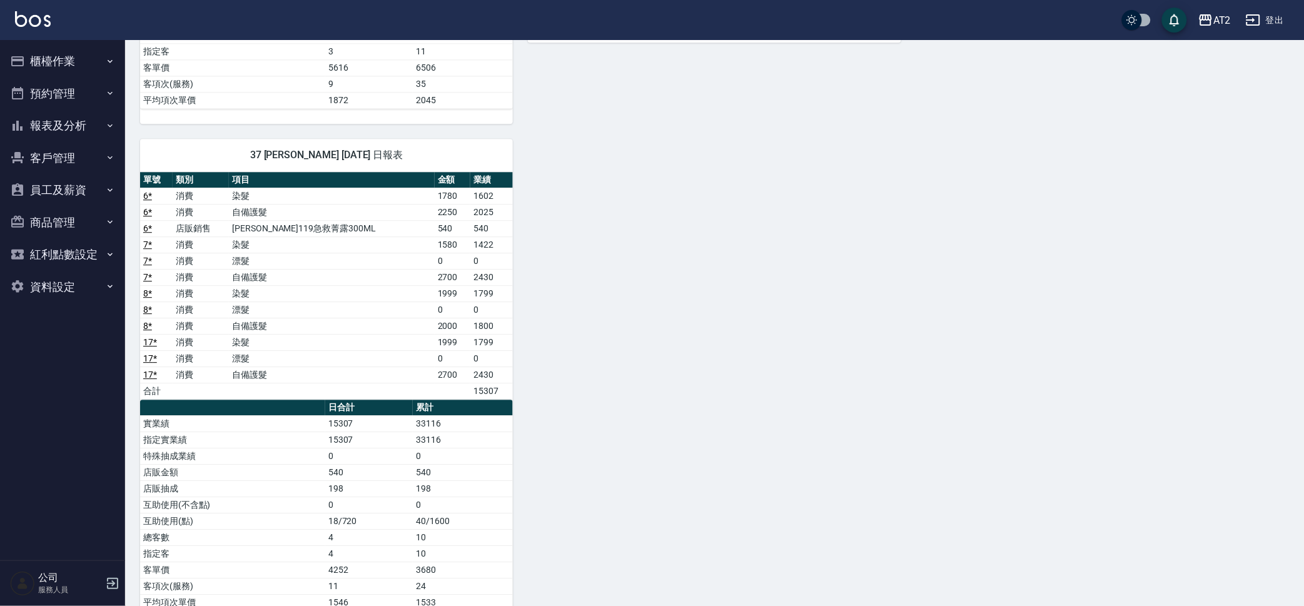
scroll to position [1025, 0]
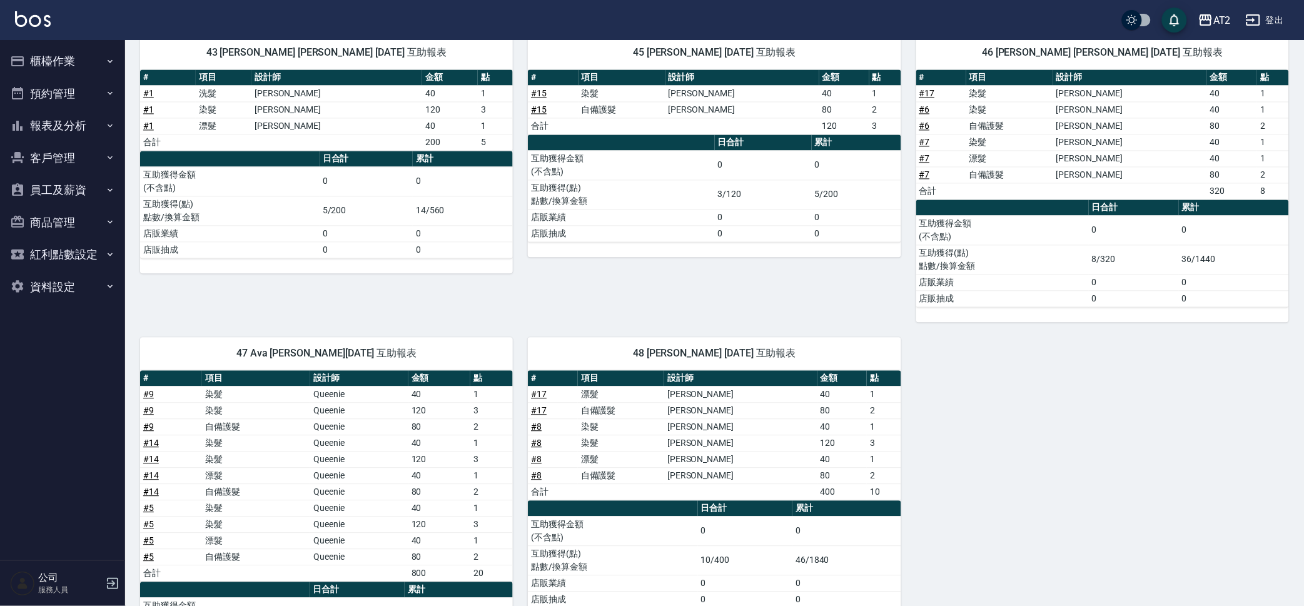
scroll to position [897, 0]
